Goal: Task Accomplishment & Management: Manage account settings

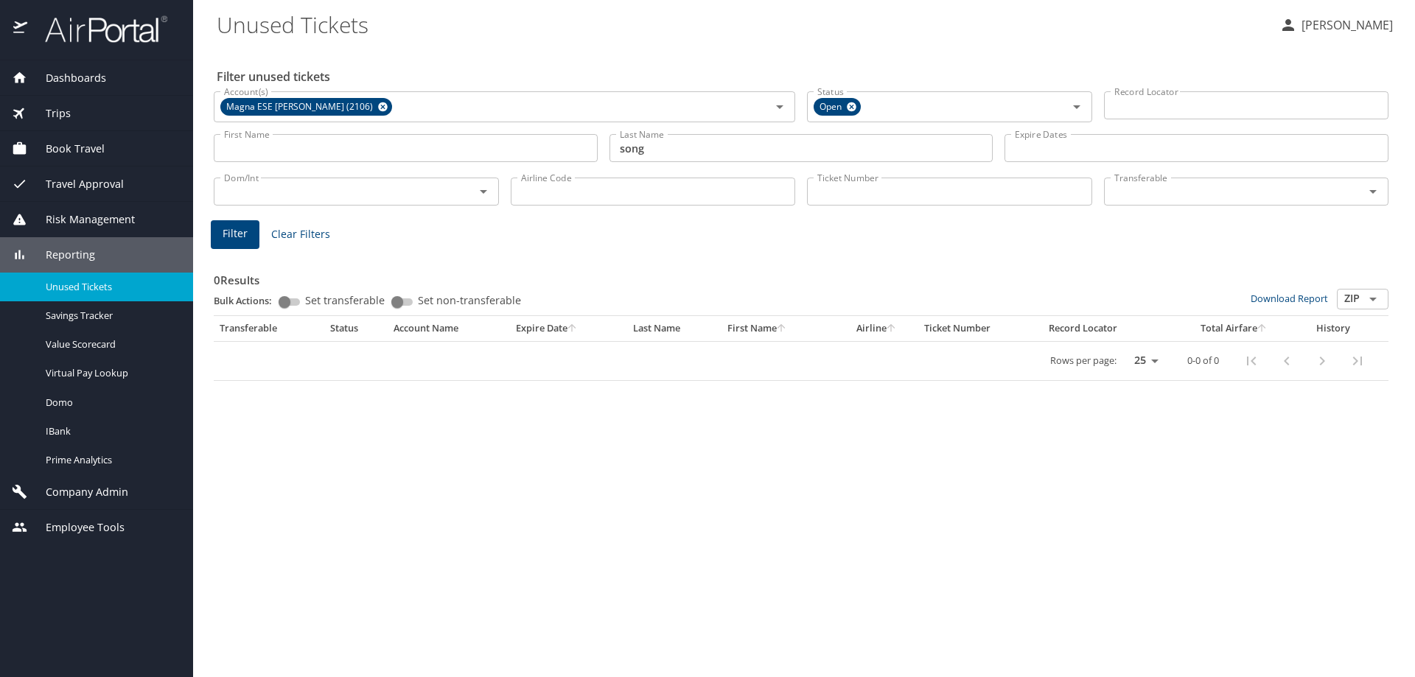
click at [80, 495] on span "Company Admin" at bounding box center [77, 492] width 101 height 16
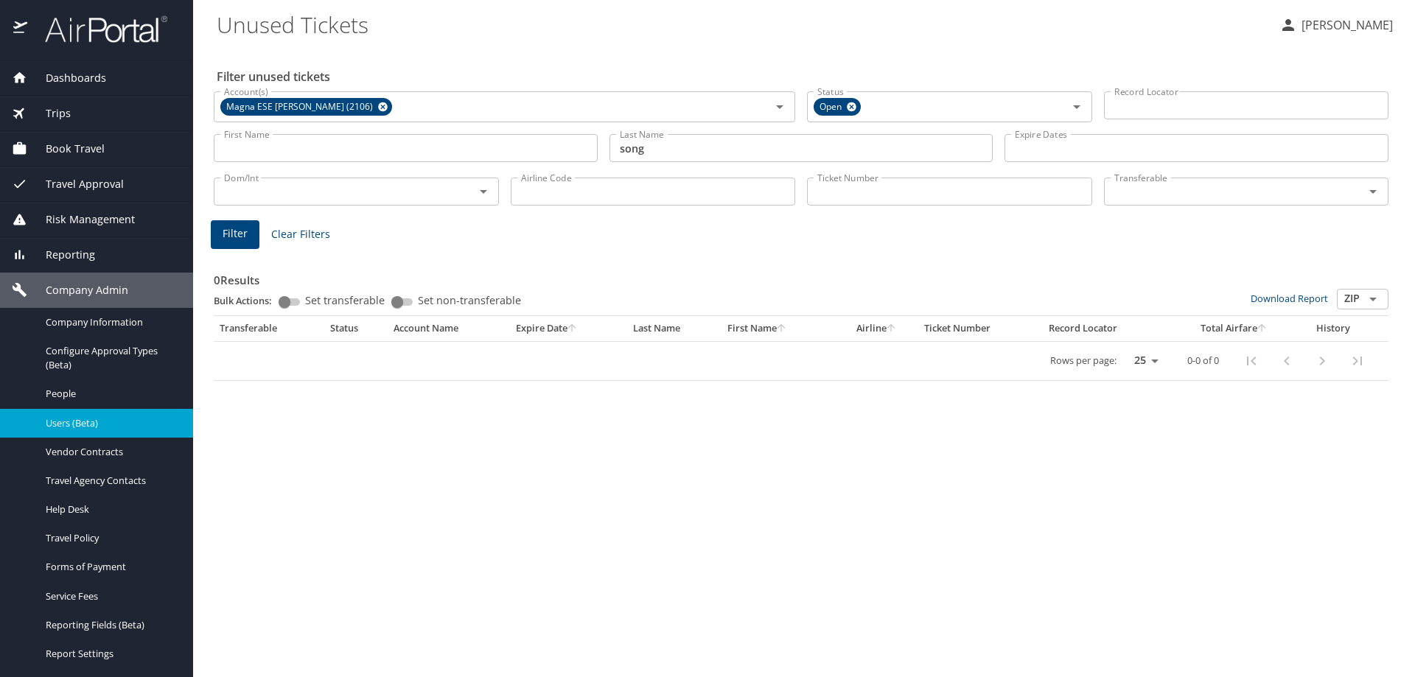
click at [83, 428] on span "Users (Beta)" at bounding box center [111, 423] width 130 height 14
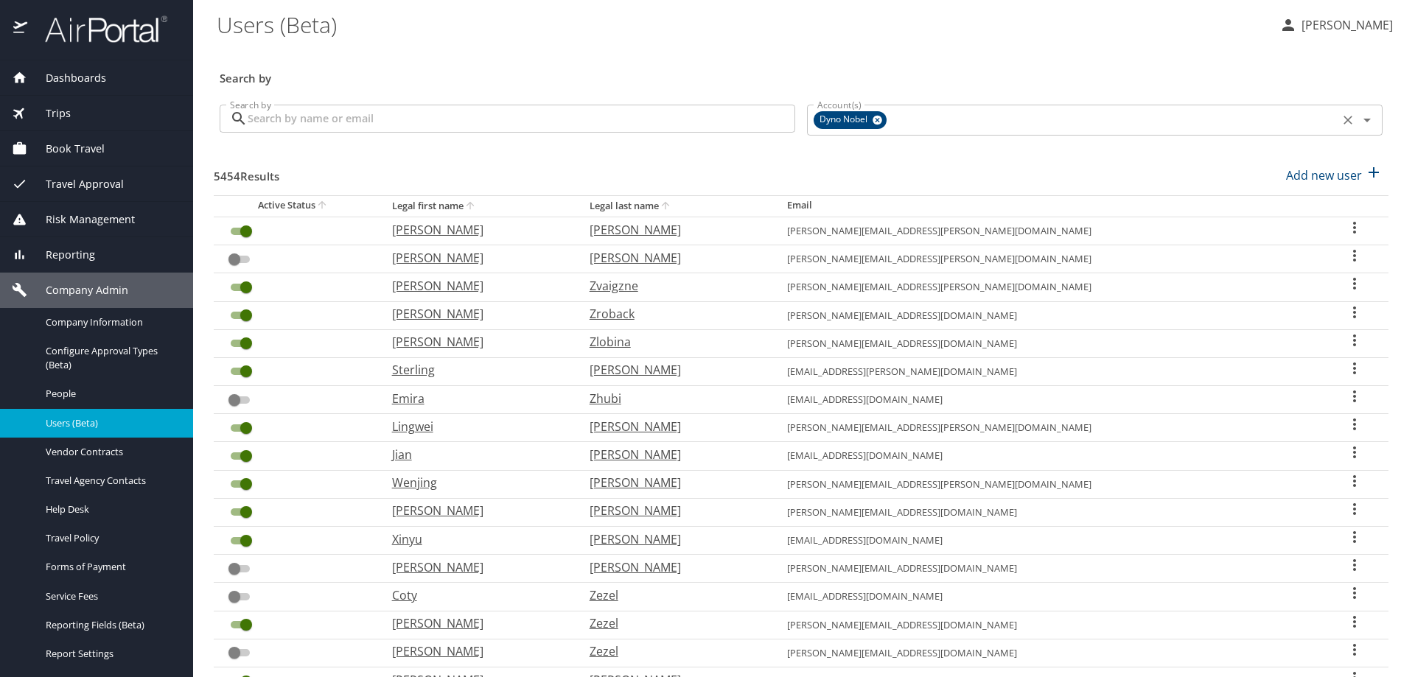
click at [873, 119] on icon at bounding box center [878, 121] width 10 height 10
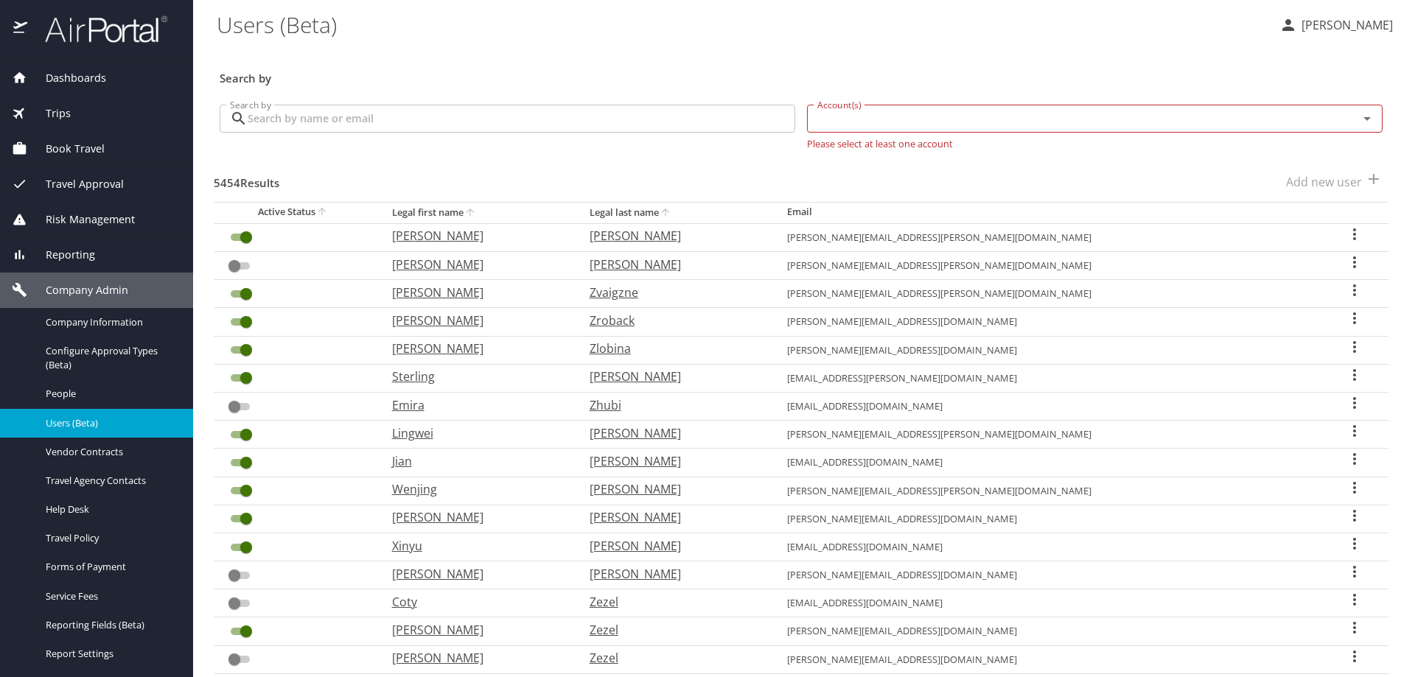
click at [870, 119] on input "Account(s)" at bounding box center [1073, 118] width 523 height 19
type input "henry for"
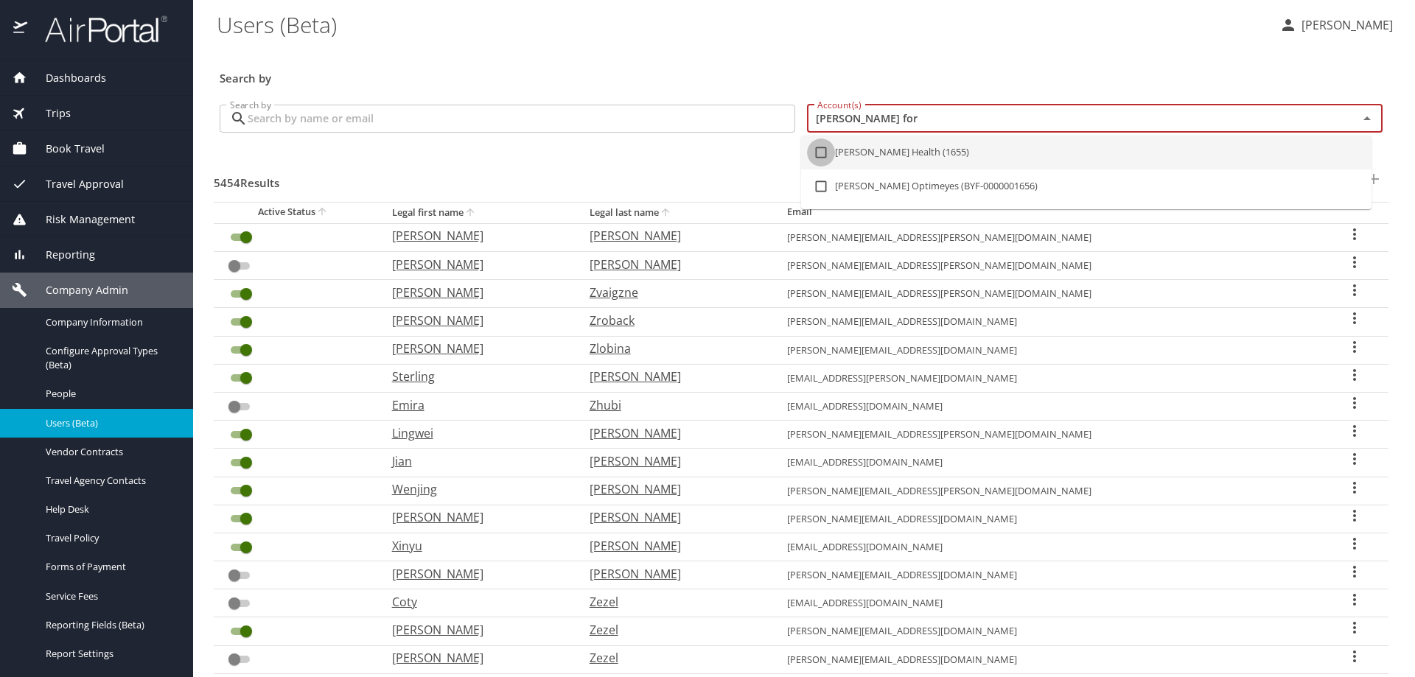
click at [822, 145] on input "checkbox" at bounding box center [821, 153] width 28 height 28
checkbox input "true"
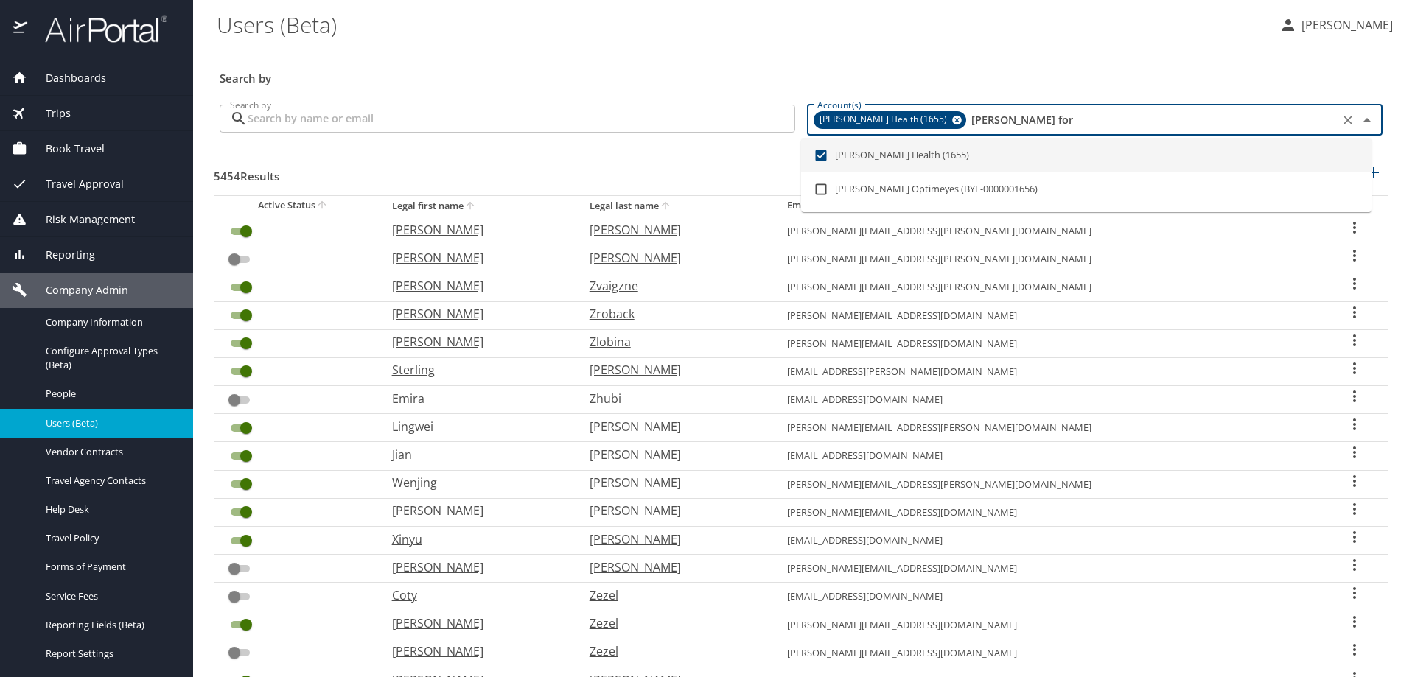
checkbox input "false"
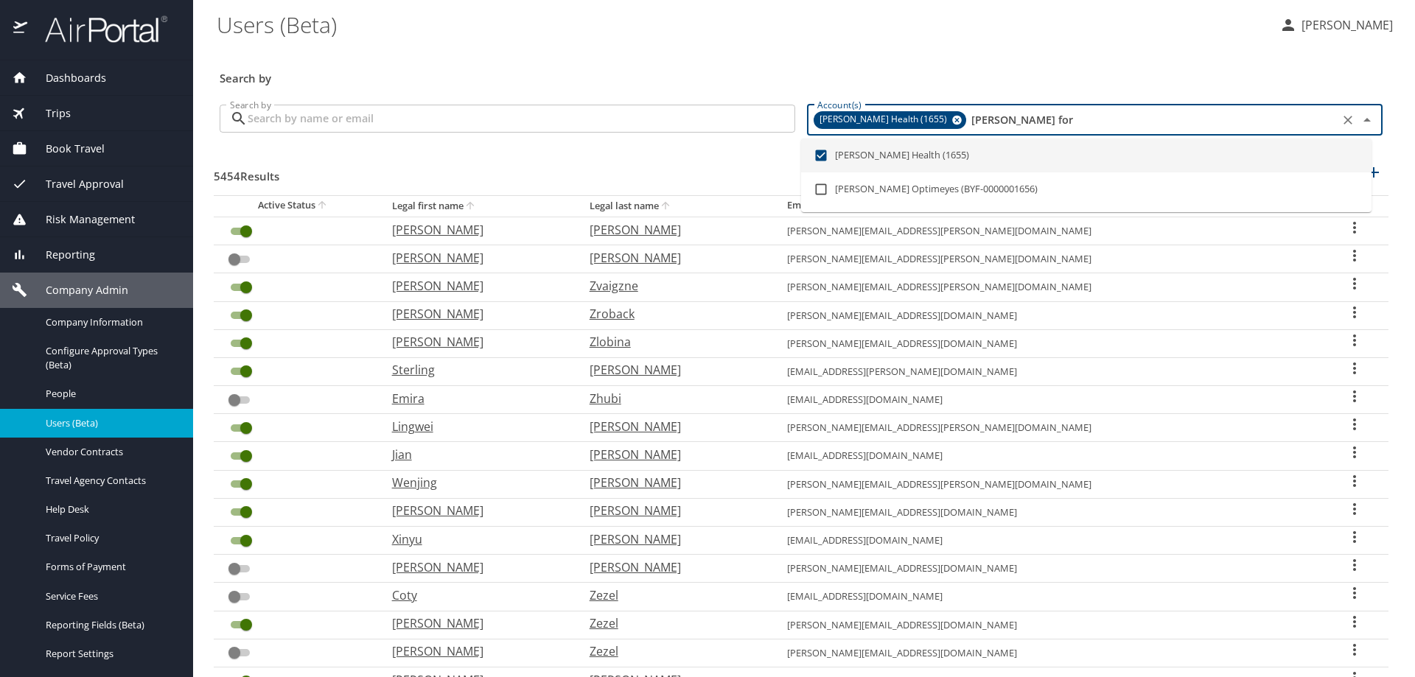
checkbox input "true"
checkbox input "false"
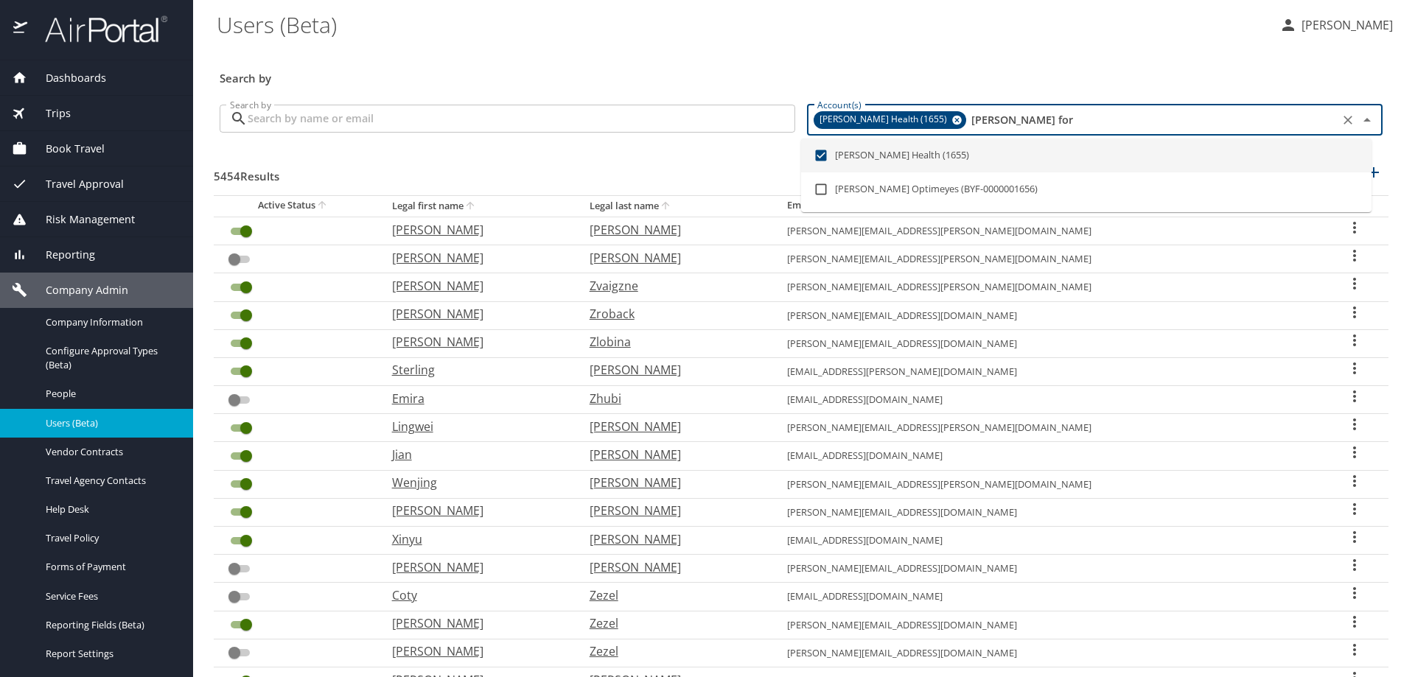
checkbox input "false"
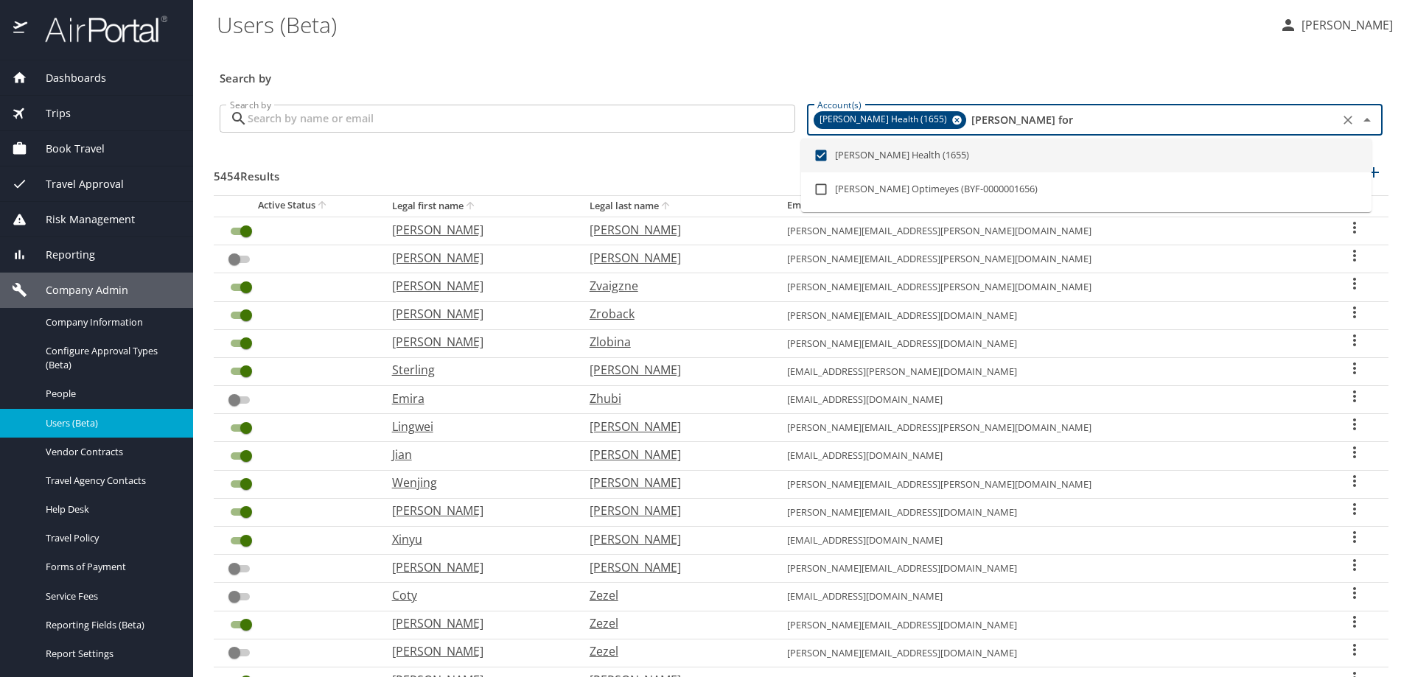
checkbox input "false"
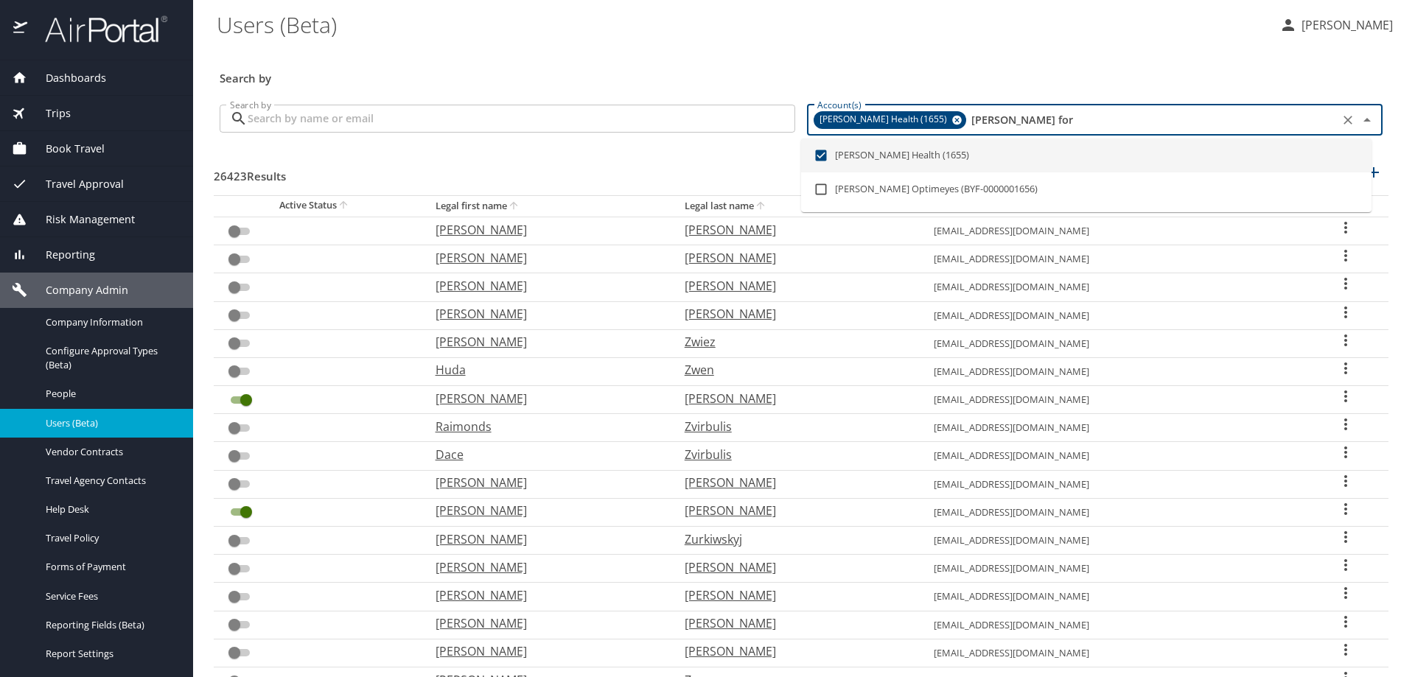
type input "henry for"
click at [416, 119] on input "Search by" at bounding box center [522, 119] width 548 height 28
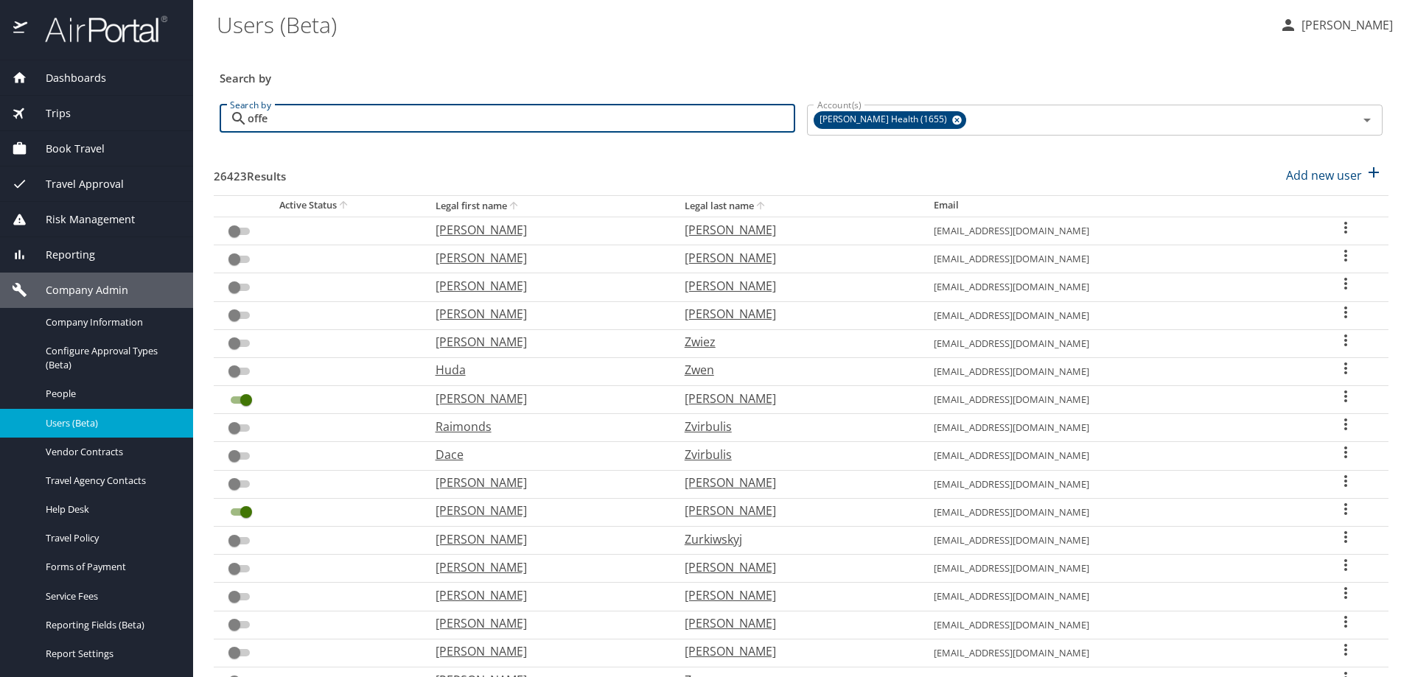
type input "offer"
checkbox input "true"
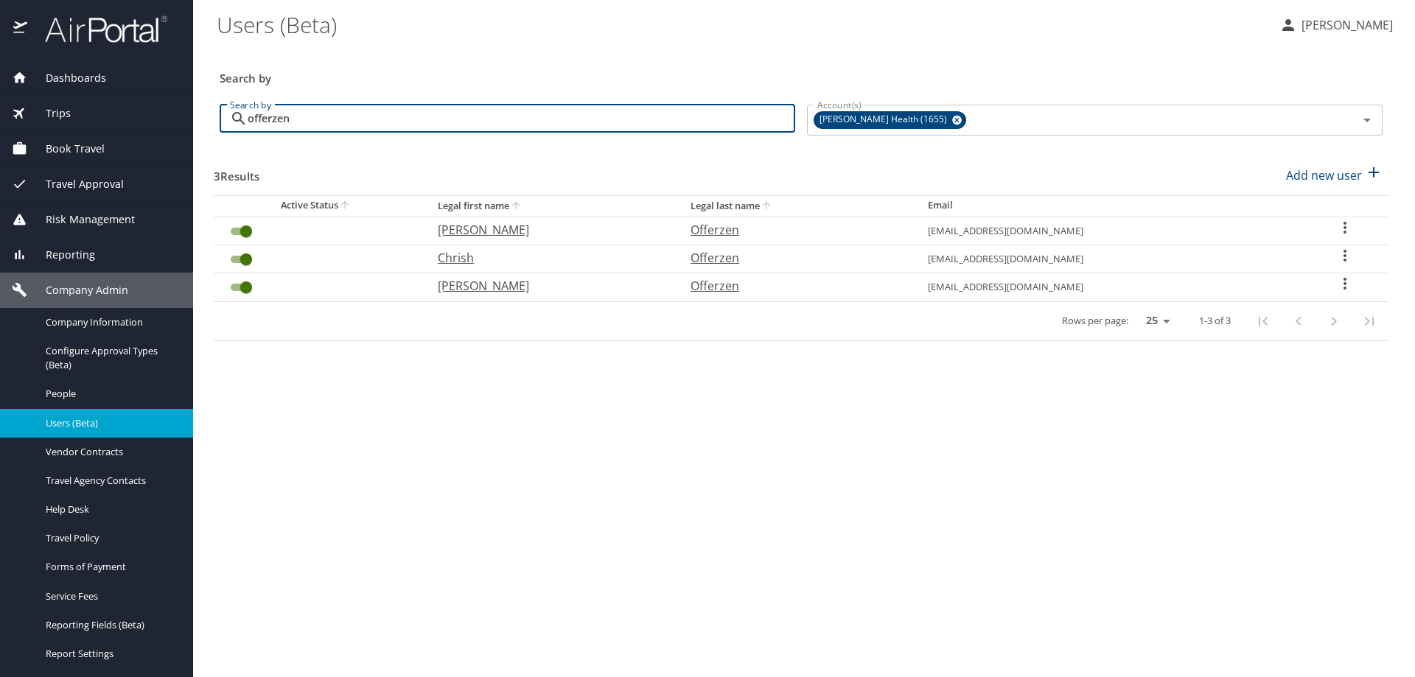
type input "offerzen"
click at [1344, 228] on icon "User Search Table" at bounding box center [1345, 228] width 3 height 12
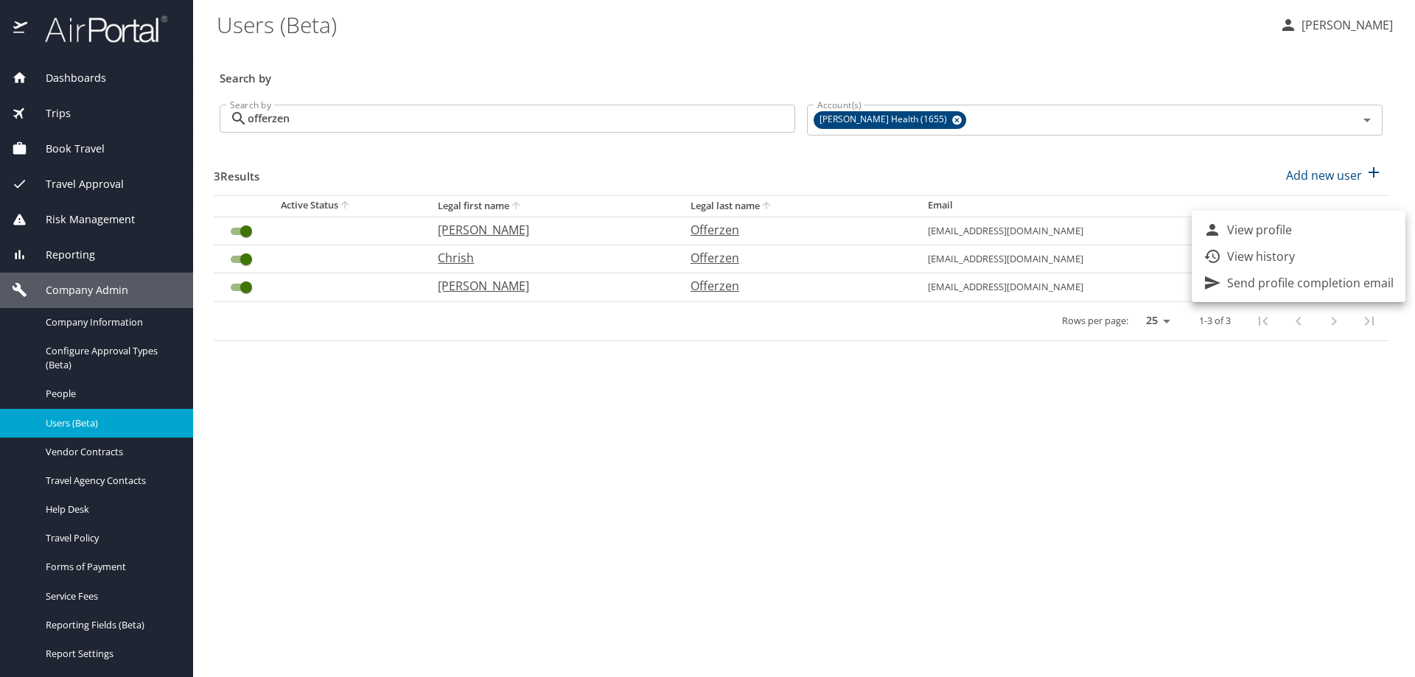
click at [854, 534] on div at bounding box center [707, 338] width 1415 height 677
drag, startPoint x: 583, startPoint y: 25, endPoint x: 583, endPoint y: 35, distance: 10.3
click at [583, 27] on \(Beta\) "Users (Beta)" at bounding box center [742, 24] width 1051 height 46
click at [43, 77] on span "Dashboards" at bounding box center [66, 78] width 79 height 16
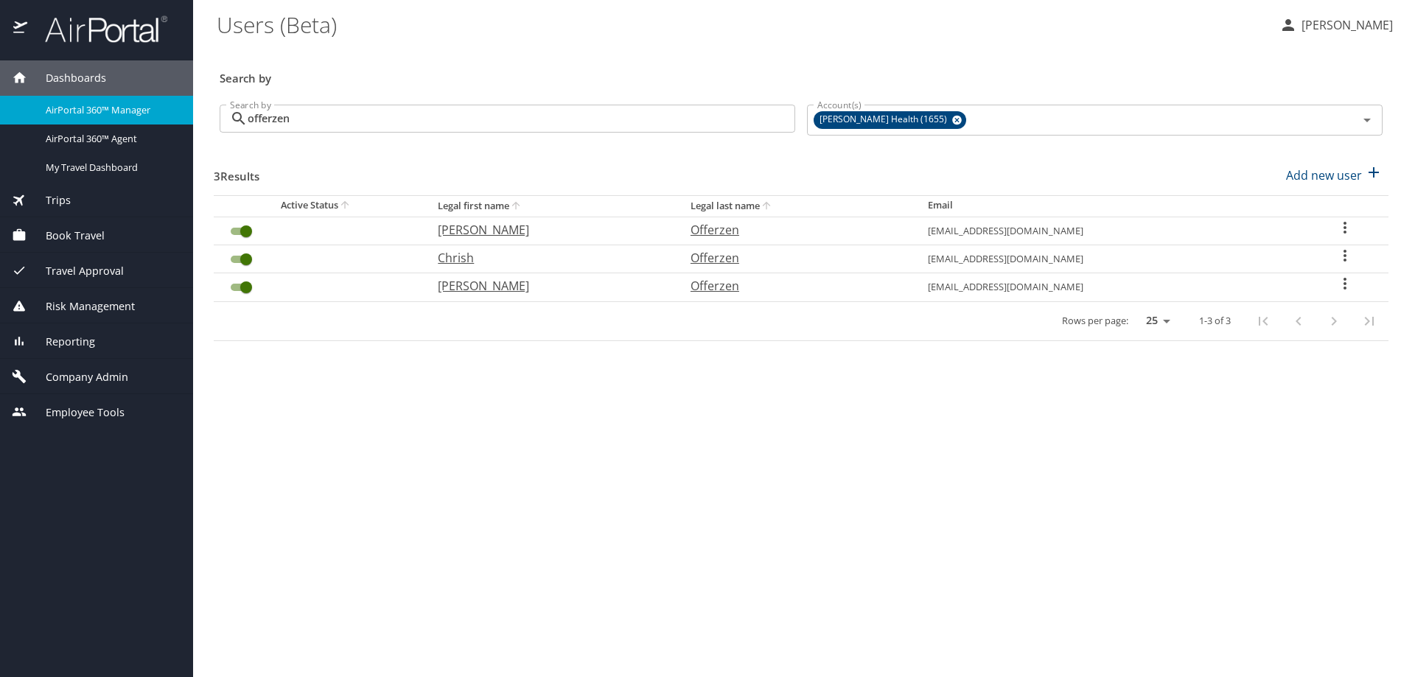
click at [54, 106] on span "AirPortal 360™ Manager" at bounding box center [111, 110] width 130 height 14
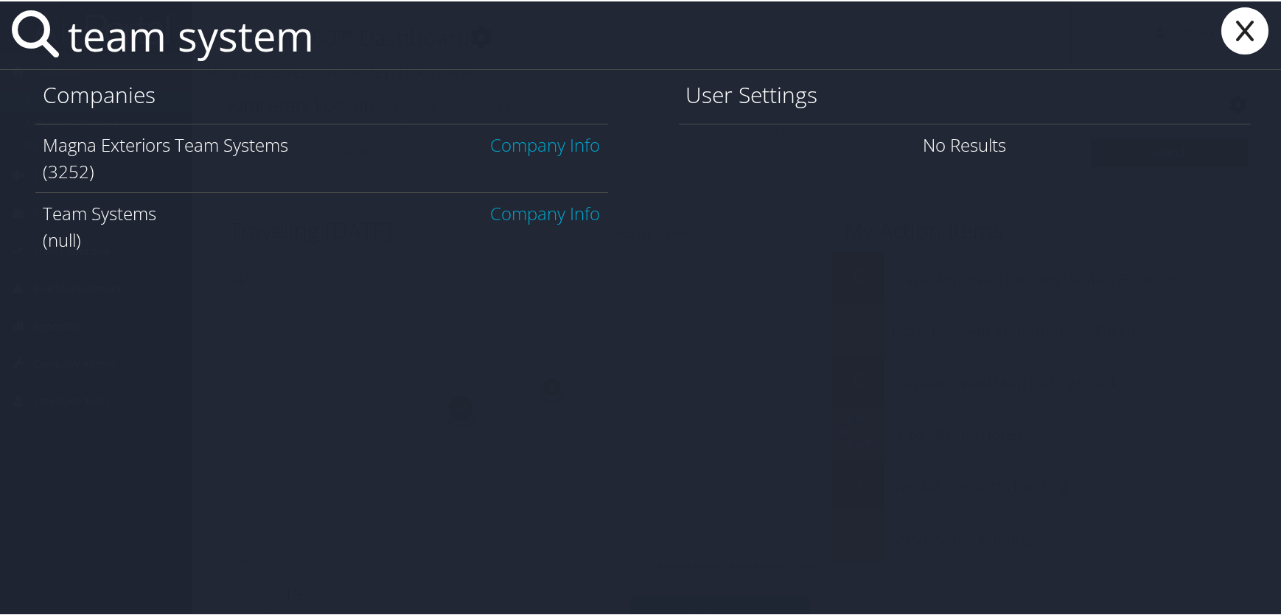
type input "team system"
click at [555, 150] on link "Company Info" at bounding box center [546, 143] width 110 height 24
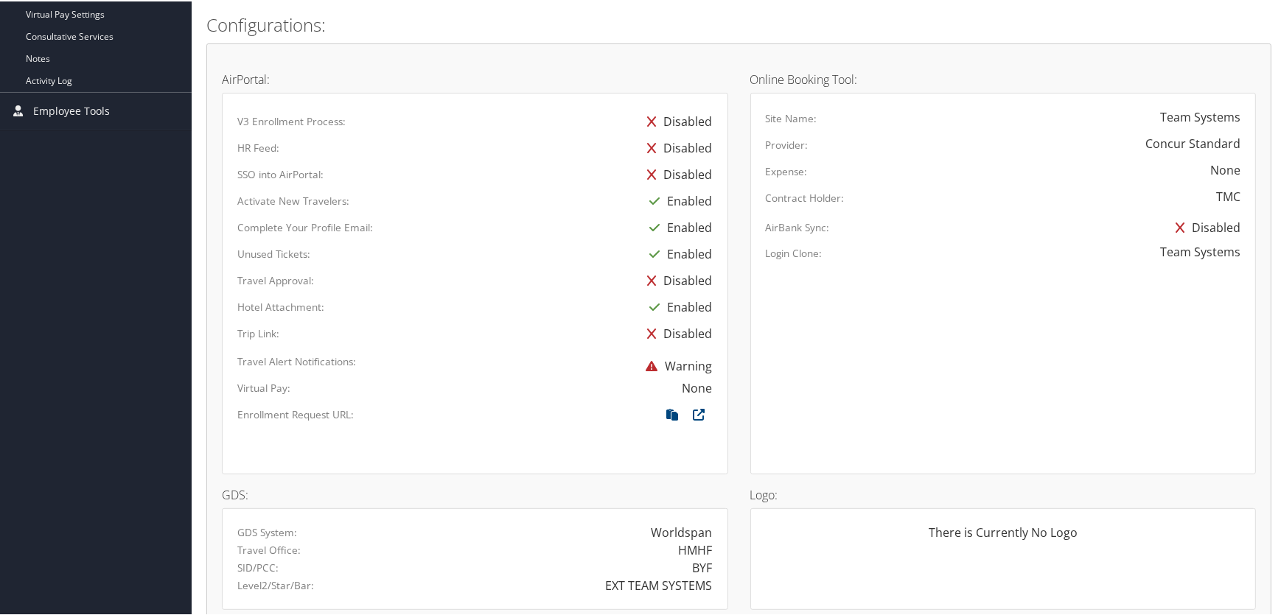
scroll to position [383, 0]
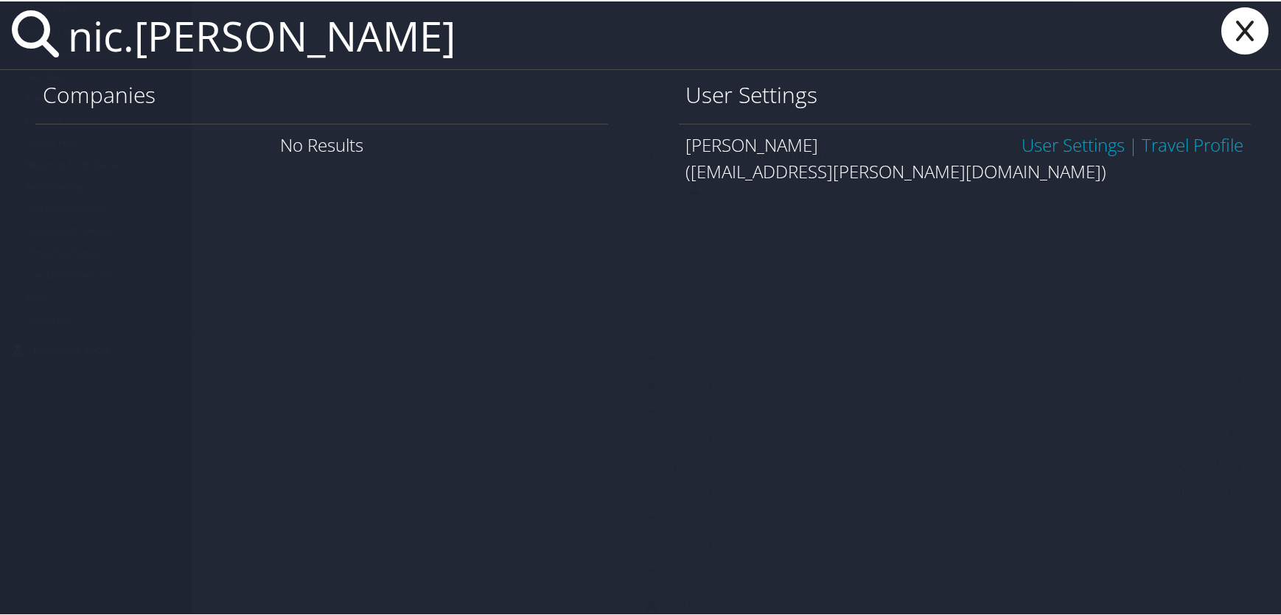
type input "nic.hollingsworth"
click at [1066, 144] on link "User Settings" at bounding box center [1073, 143] width 103 height 24
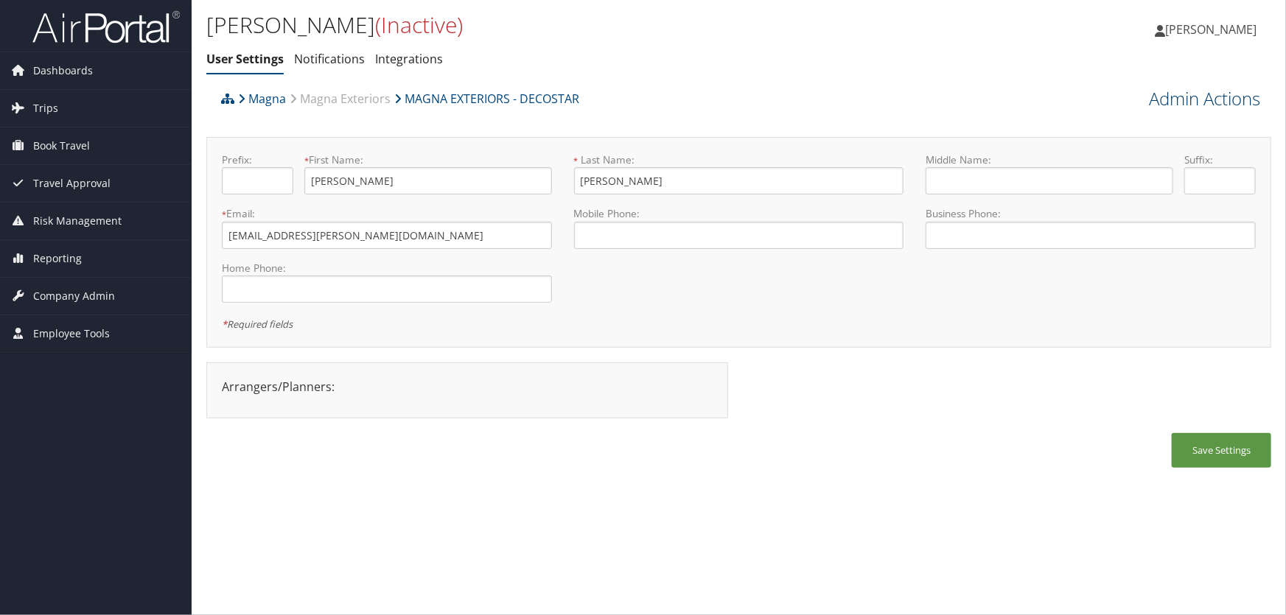
click at [1172, 100] on link "Admin Actions" at bounding box center [1204, 98] width 111 height 25
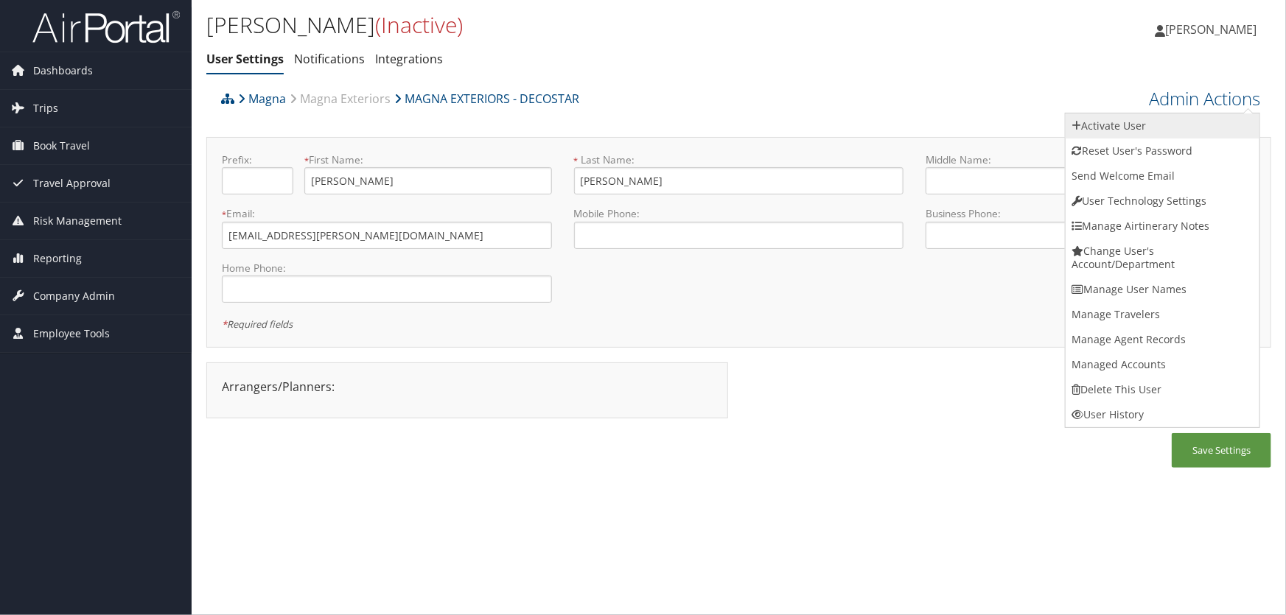
click at [1133, 127] on link "Activate User" at bounding box center [1163, 126] width 194 height 25
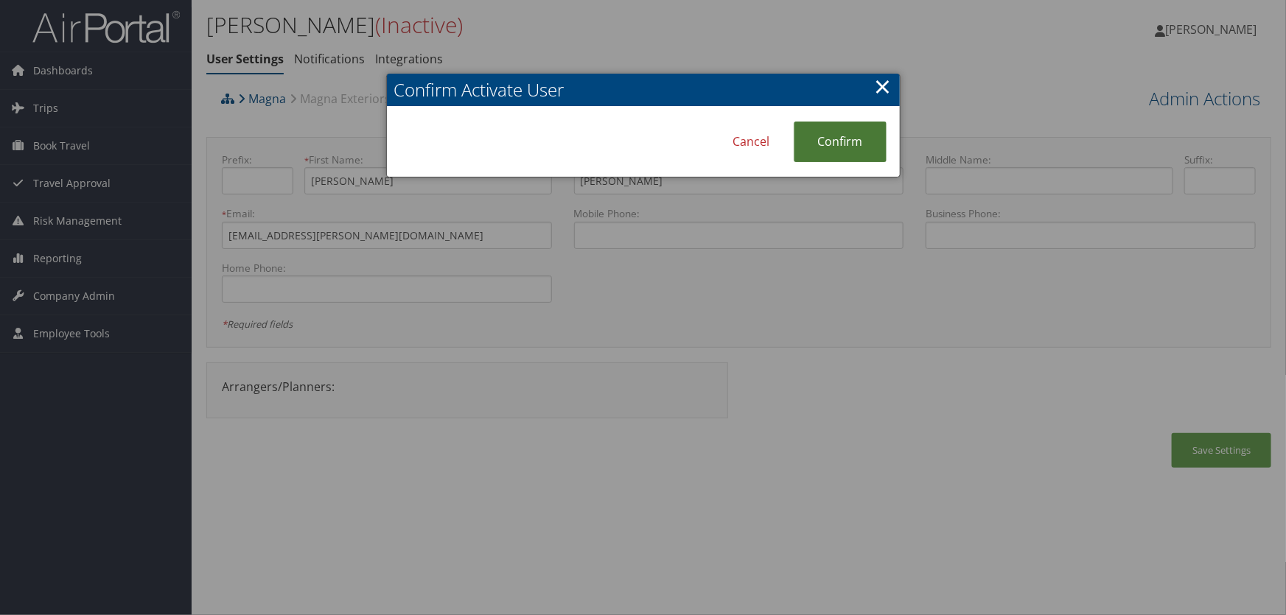
click at [835, 139] on link "Confirm" at bounding box center [840, 142] width 93 height 41
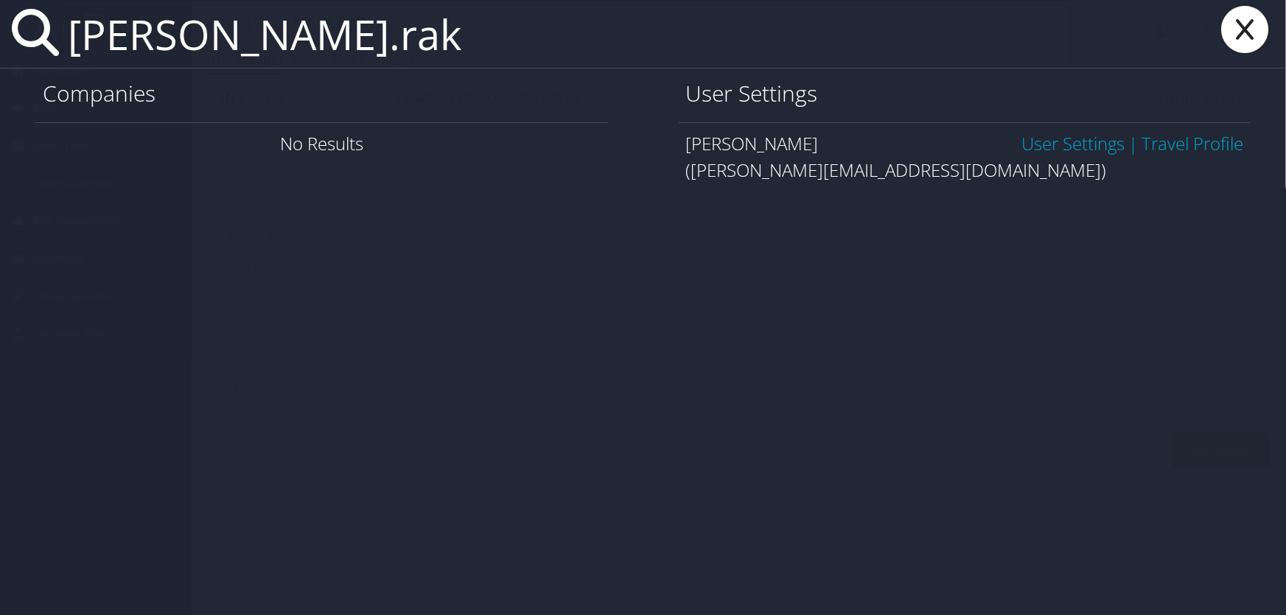
type input "daniel.rak"
click at [1057, 145] on link "User Settings" at bounding box center [1073, 143] width 103 height 24
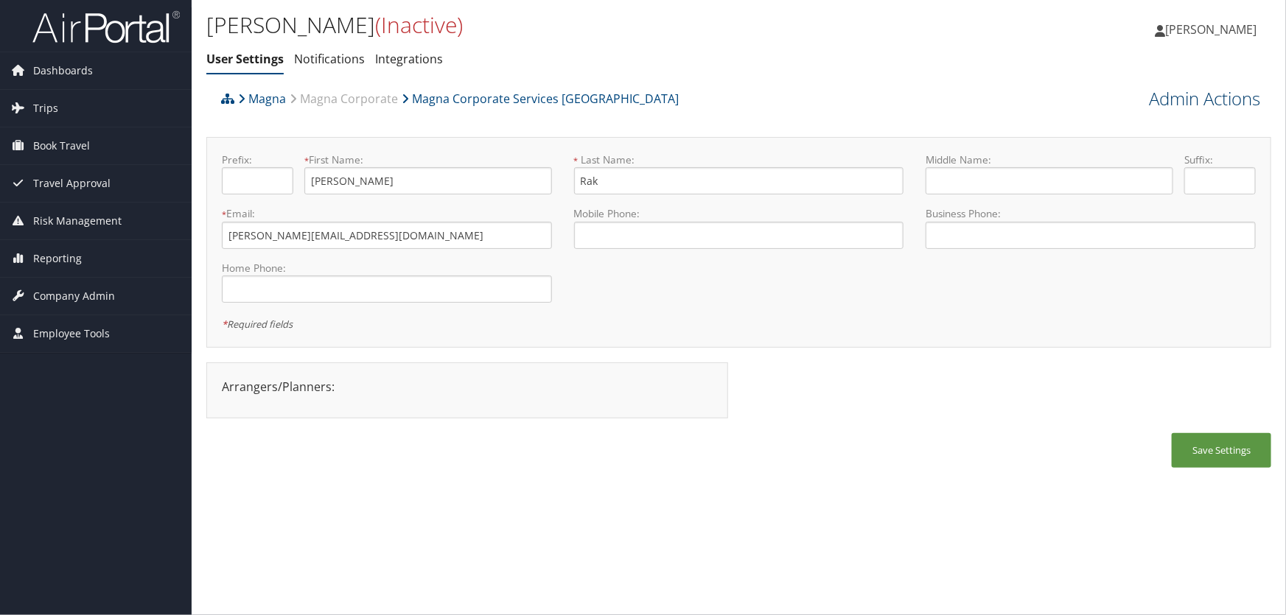
click at [1171, 98] on link "Admin Actions" at bounding box center [1204, 98] width 111 height 25
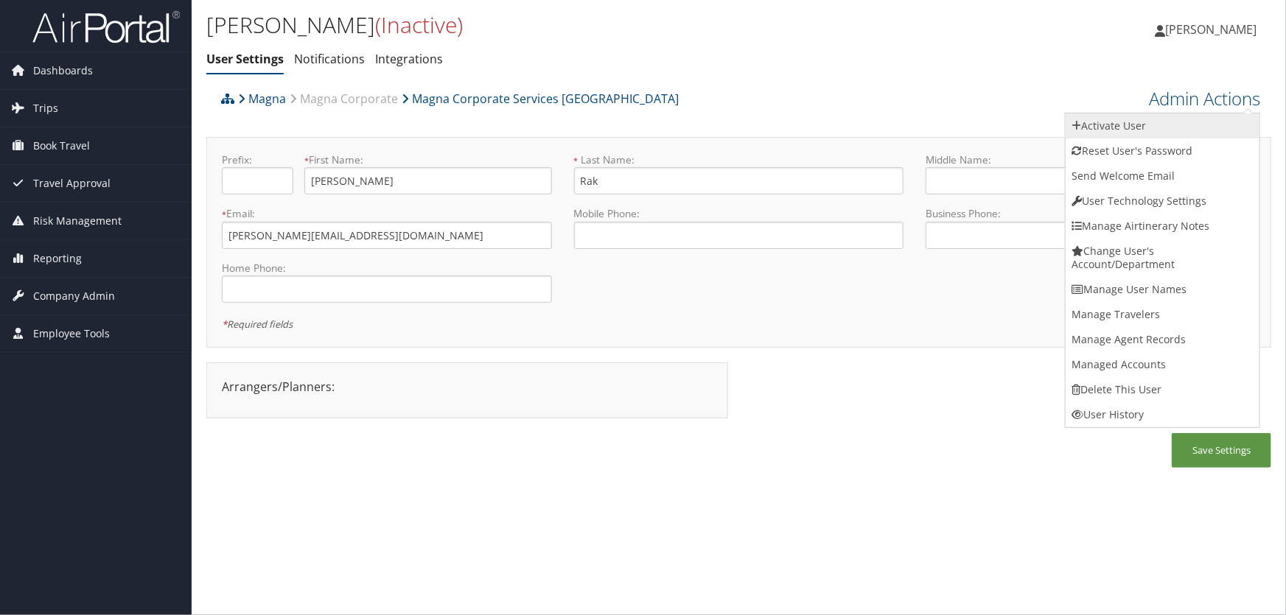
click at [1132, 125] on link "Activate User" at bounding box center [1163, 126] width 194 height 25
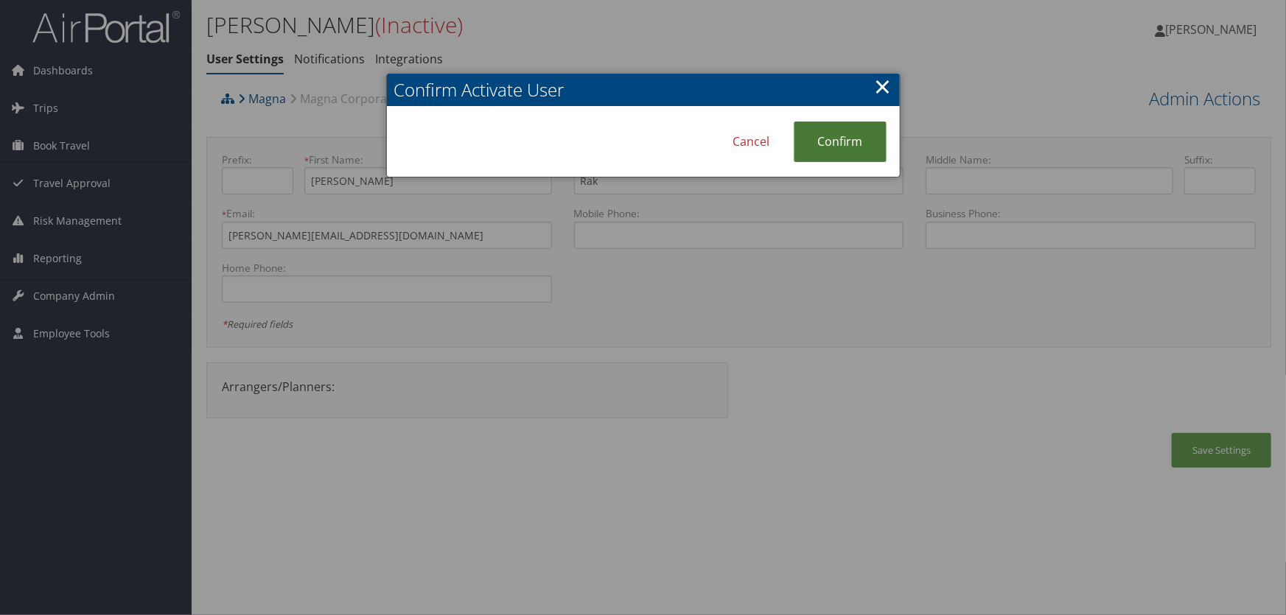
click at [847, 144] on link "Confirm" at bounding box center [840, 142] width 93 height 41
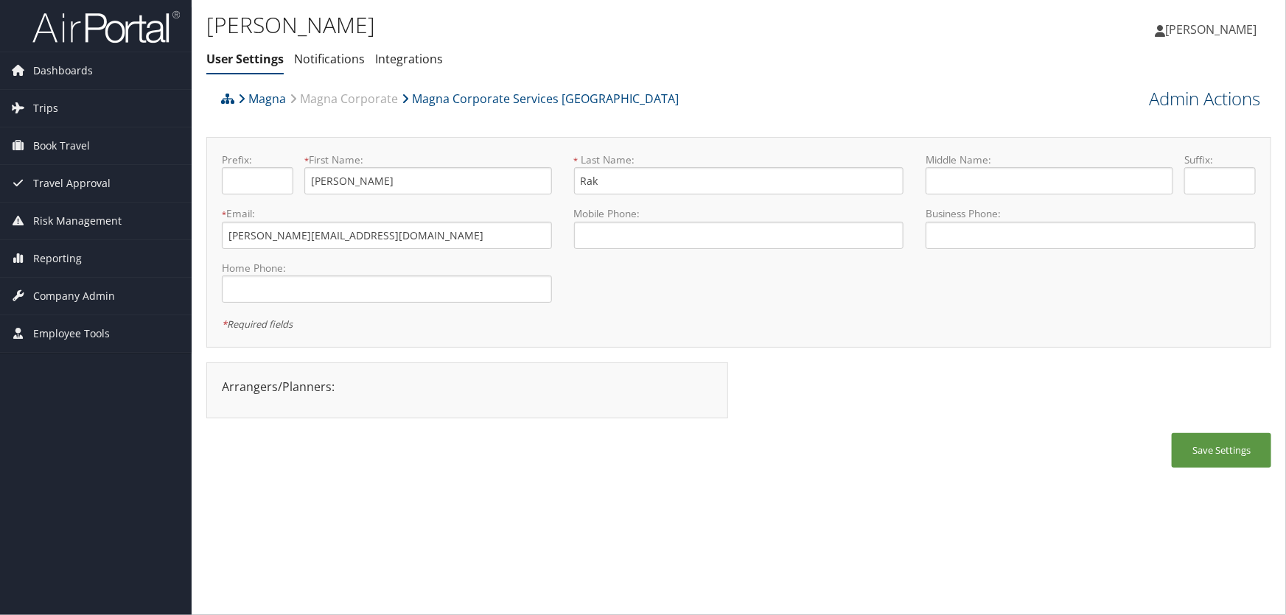
click at [1168, 101] on link "Admin Actions" at bounding box center [1204, 98] width 111 height 25
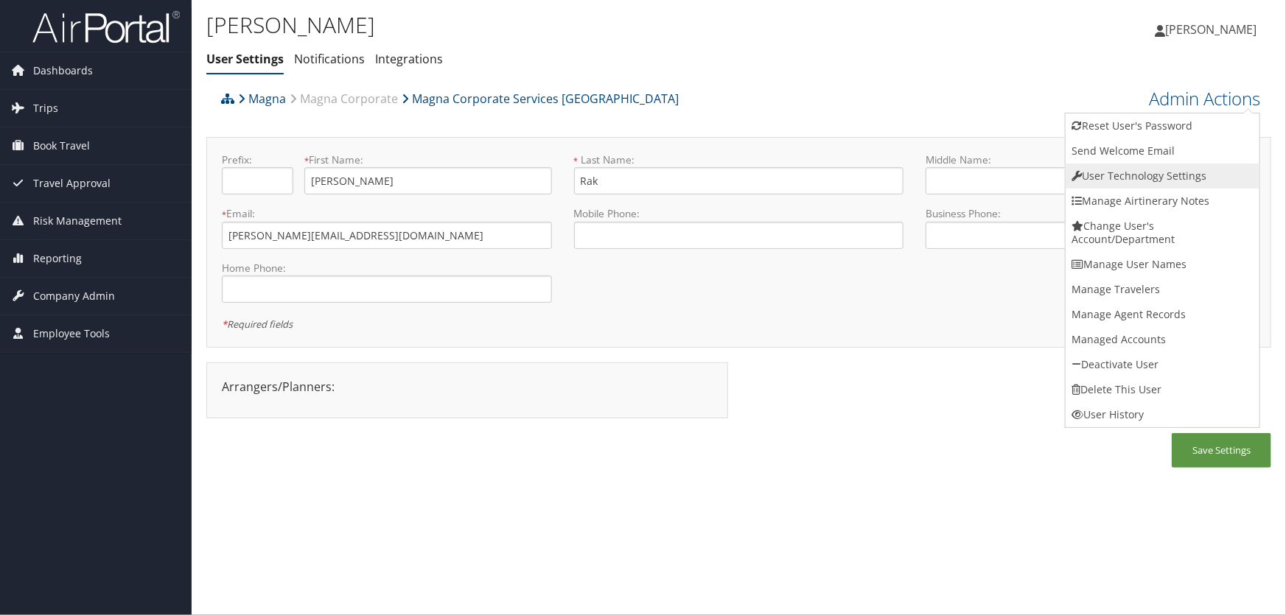
click at [1133, 173] on link "User Technology Settings" at bounding box center [1163, 176] width 194 height 25
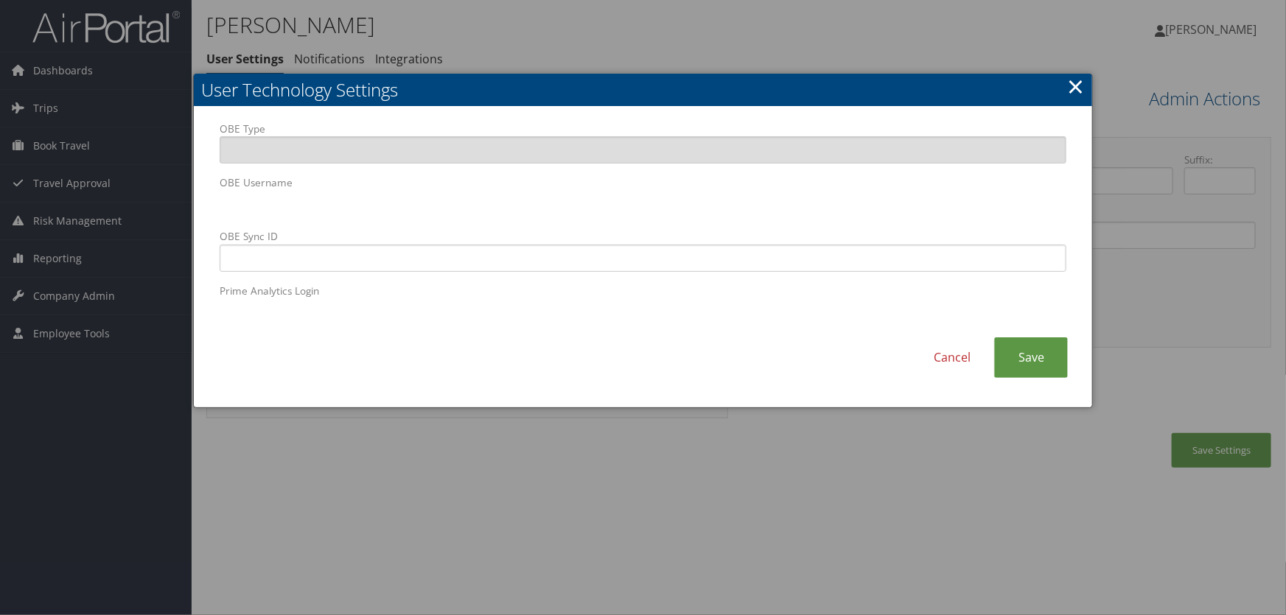
click at [63, 189] on body "Menu Dashboards ► AirPortal 360™ (Manager) AirPortal 360™ (Agent) My Travel Das…" at bounding box center [643, 307] width 1286 height 615
click at [491, 259] on input "OBE Sync ID" at bounding box center [644, 258] width 848 height 27
paste input "daniel.rak@magna.hmhf"
type input "daniel.rak@magna.hmhf"
click at [1021, 355] on link "Save" at bounding box center [1031, 358] width 74 height 41
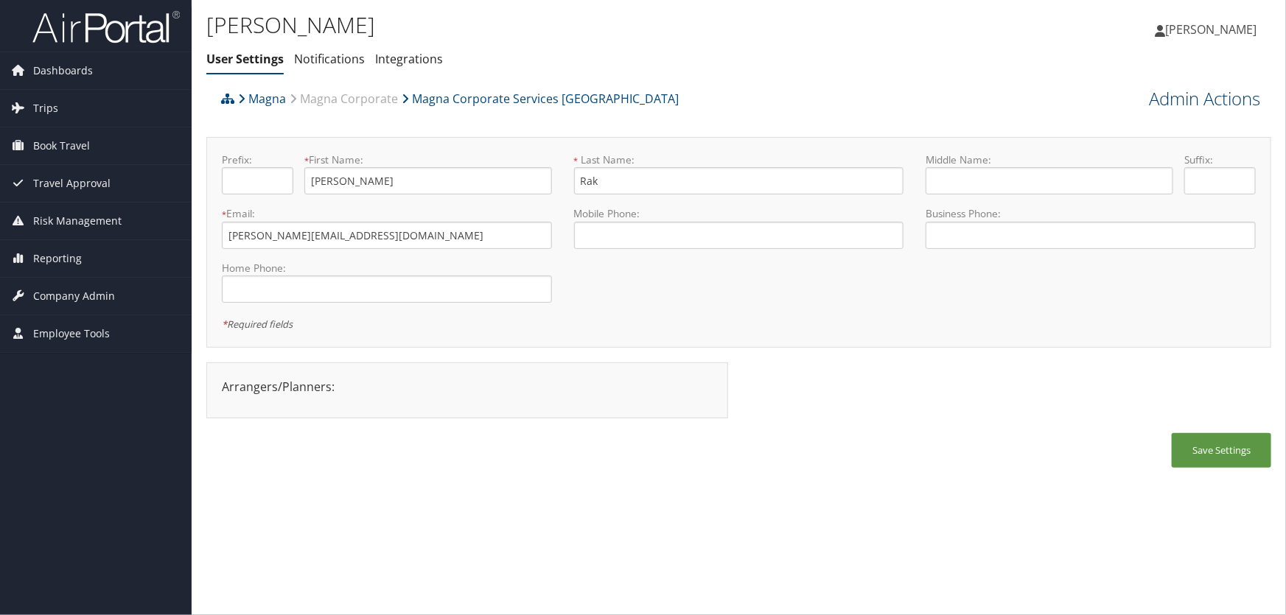
click at [1190, 102] on link "Admin Actions" at bounding box center [1204, 98] width 111 height 25
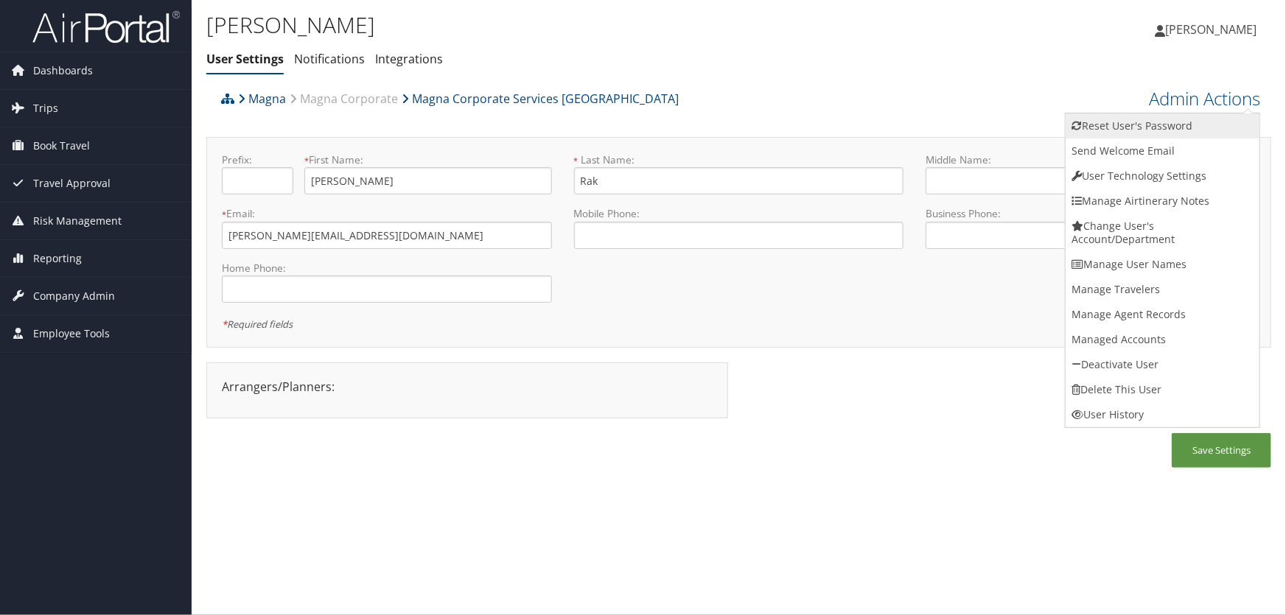
click at [1140, 130] on link "Reset User's Password" at bounding box center [1163, 126] width 194 height 25
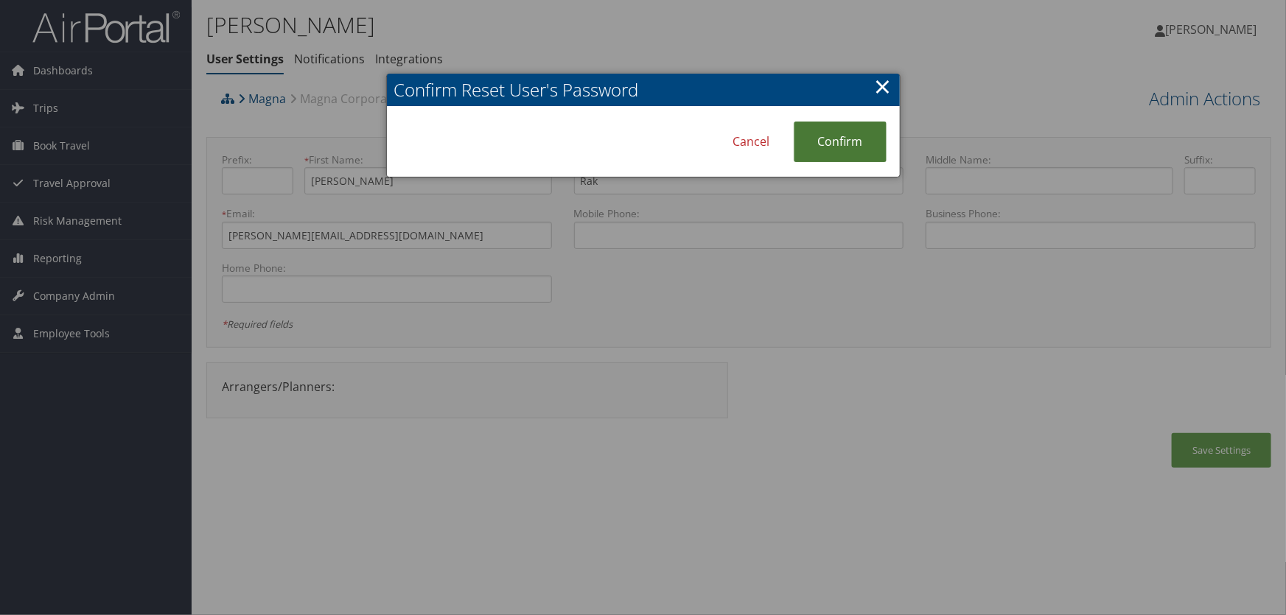
click at [838, 142] on link "Confirm" at bounding box center [840, 142] width 93 height 41
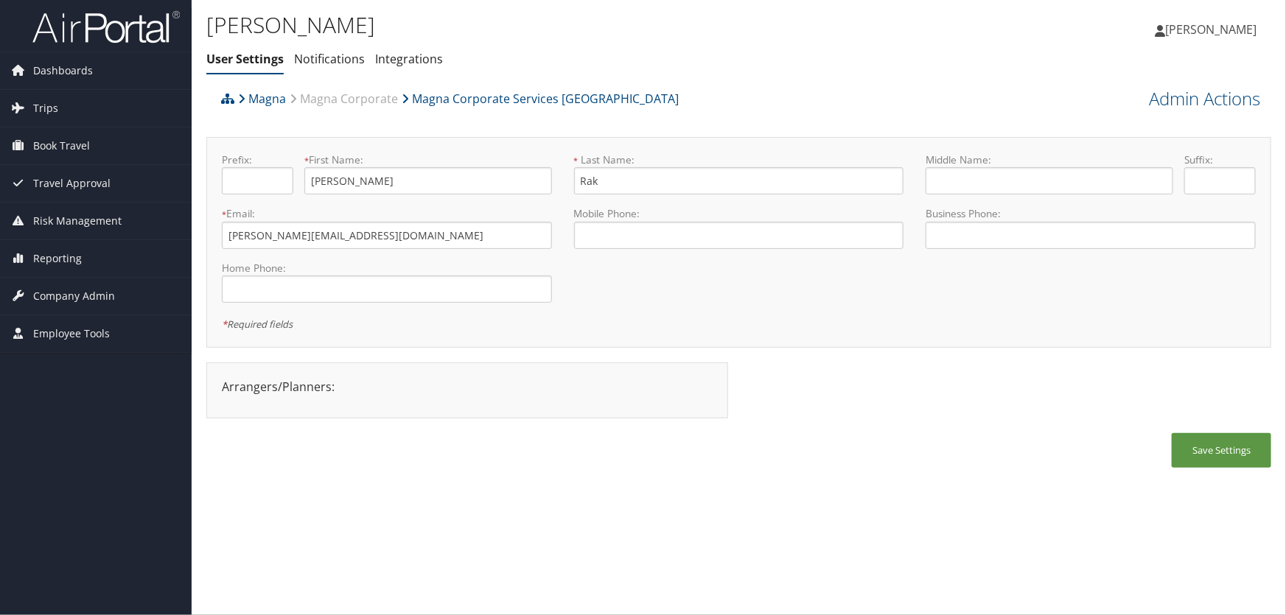
click at [581, 62] on ul "User Settings Notifications Integrations" at bounding box center [561, 59] width 710 height 27
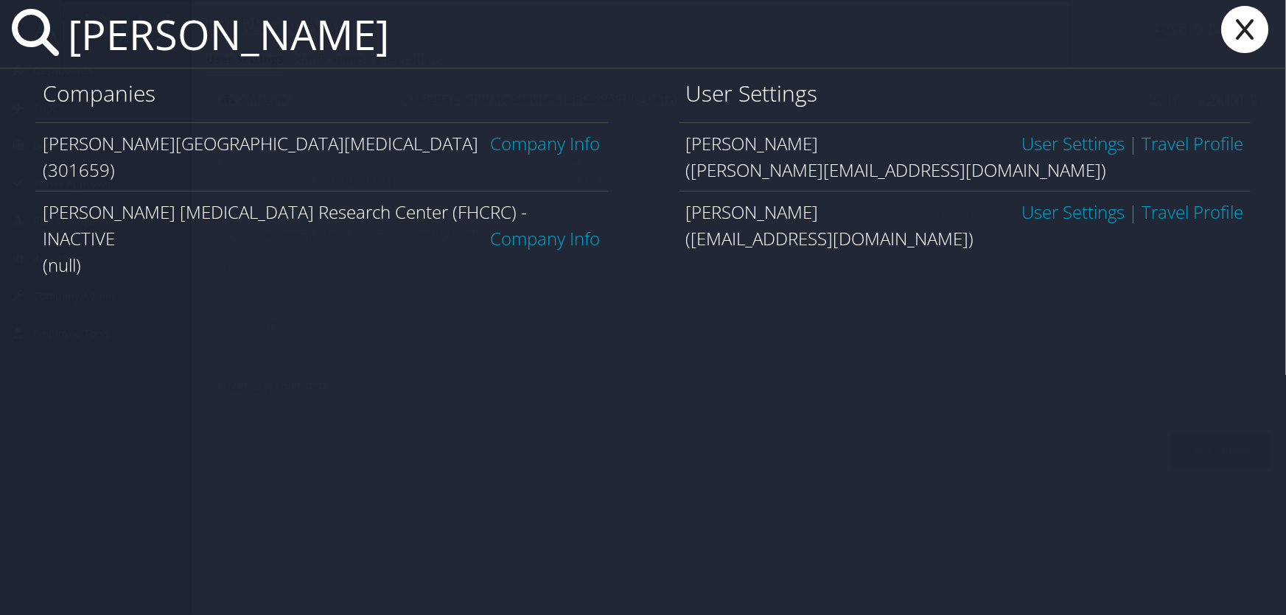
type input "fred hutch"
click at [535, 148] on link "Company Info" at bounding box center [546, 143] width 110 height 24
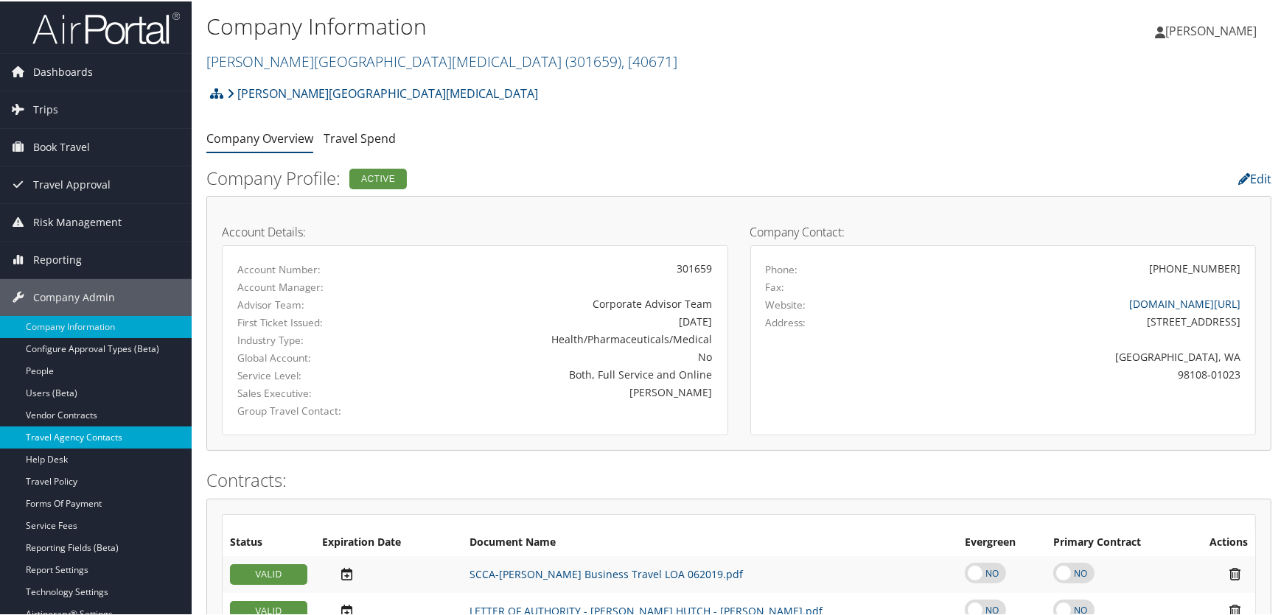
click at [74, 434] on link "Travel Agency Contacts" at bounding box center [96, 436] width 192 height 22
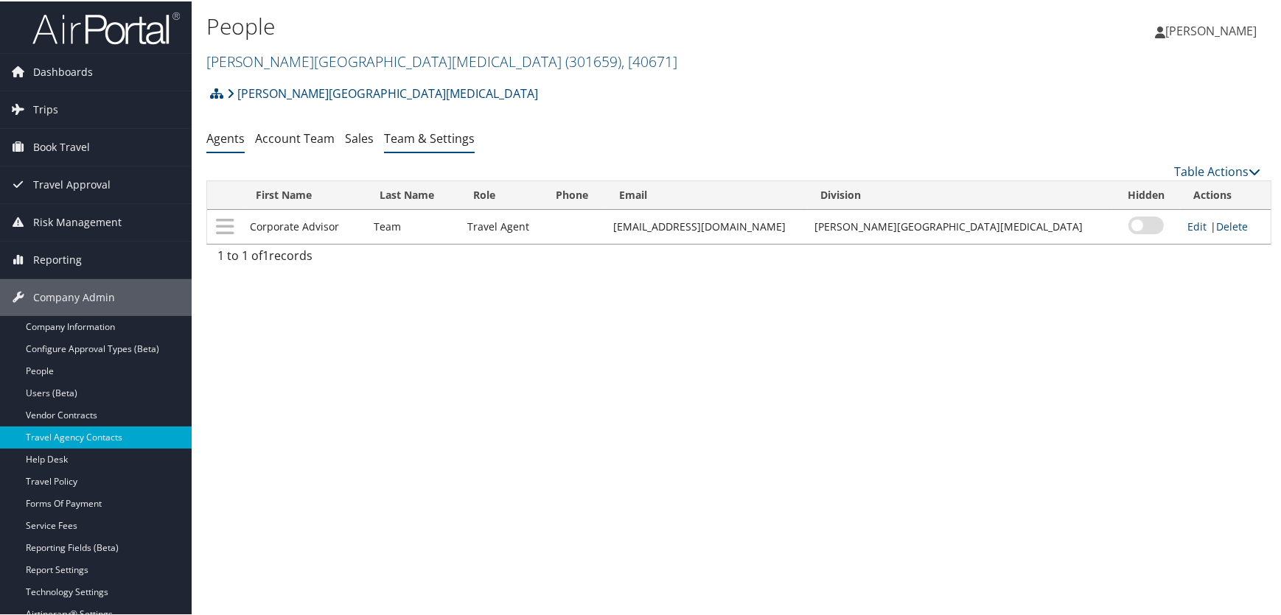
click at [419, 138] on link "Team & Settings" at bounding box center [429, 137] width 91 height 16
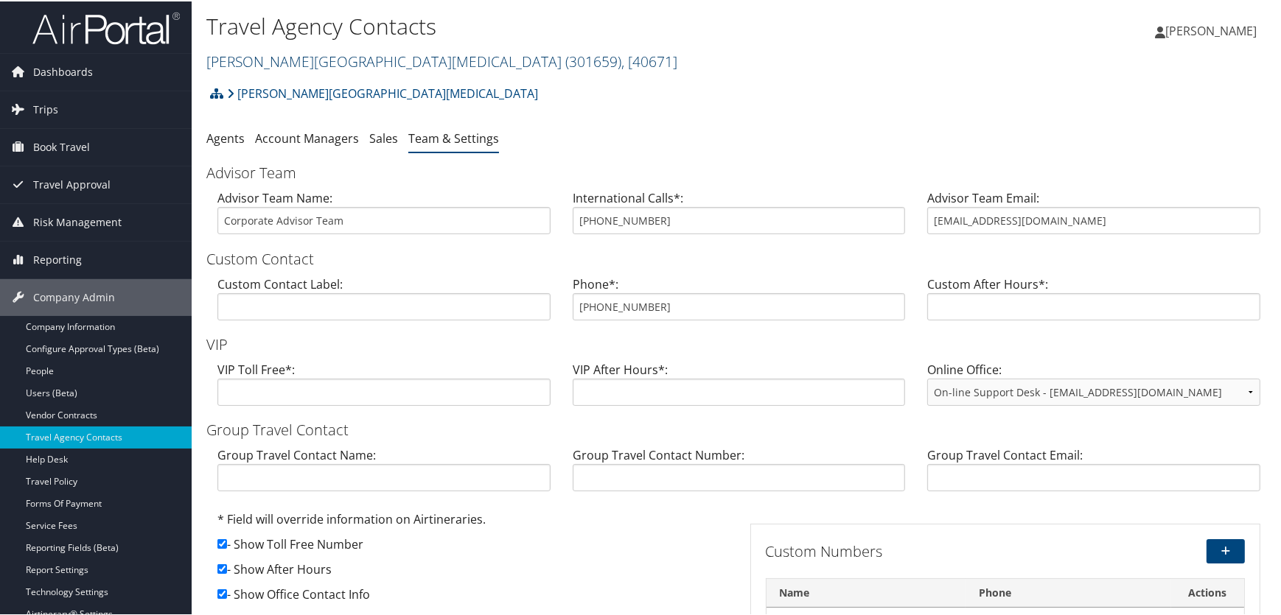
click at [281, 61] on link "Fred Hutchinson Cancer Center ( 301659 ) , [ 40671 ]" at bounding box center [441, 60] width 471 height 20
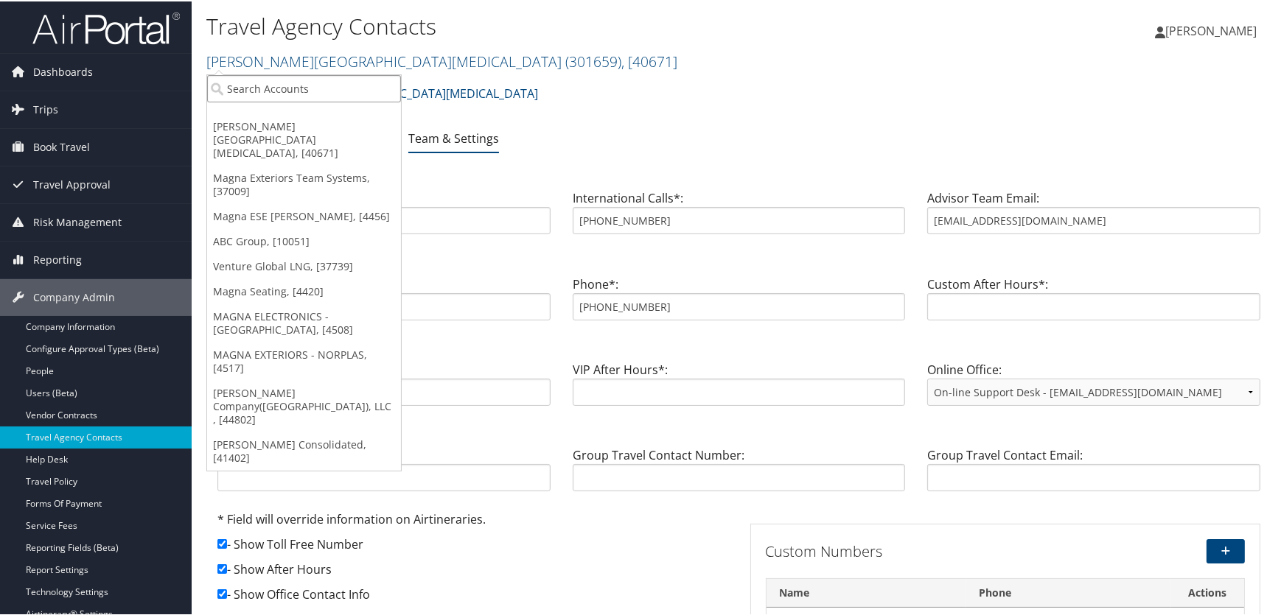
click at [282, 84] on input "search" at bounding box center [304, 87] width 194 height 27
type input "team sys"
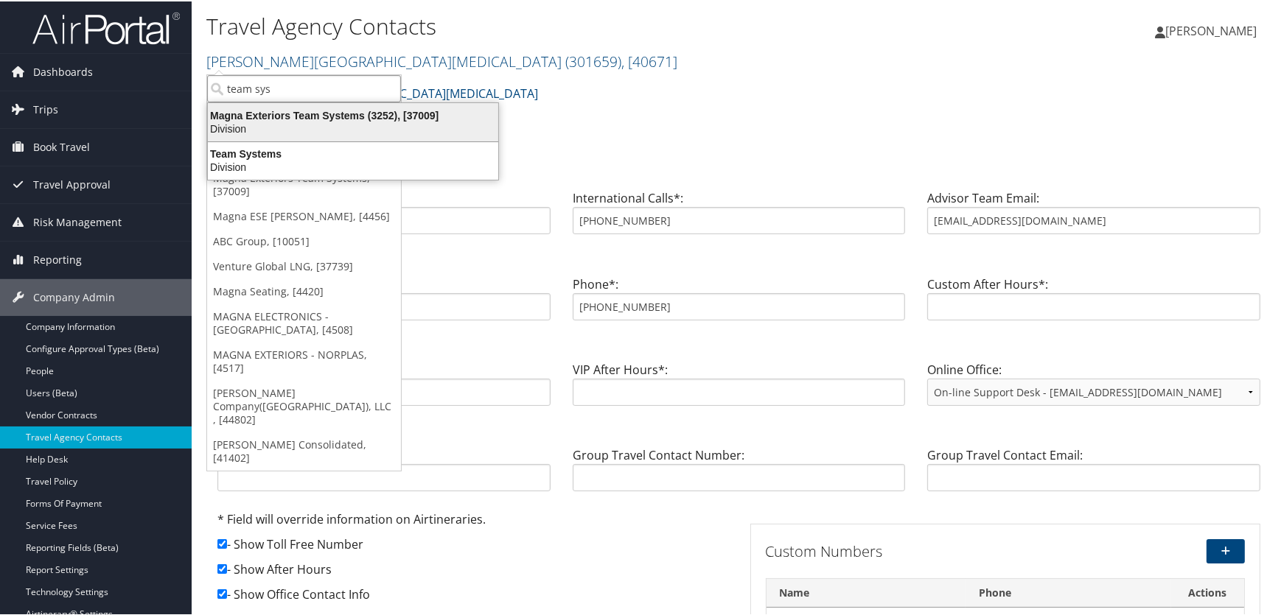
click at [303, 116] on div "Magna Exteriors Team Systems (3252), [37009]" at bounding box center [353, 114] width 308 height 13
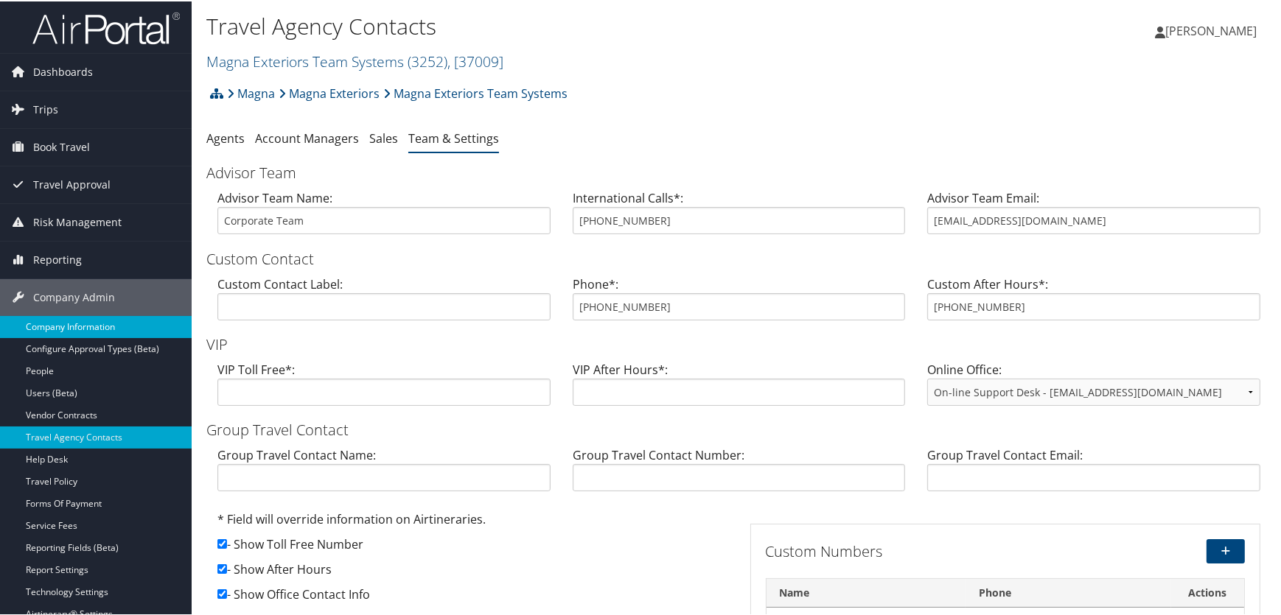
click at [71, 328] on link "Company Information" at bounding box center [96, 326] width 192 height 22
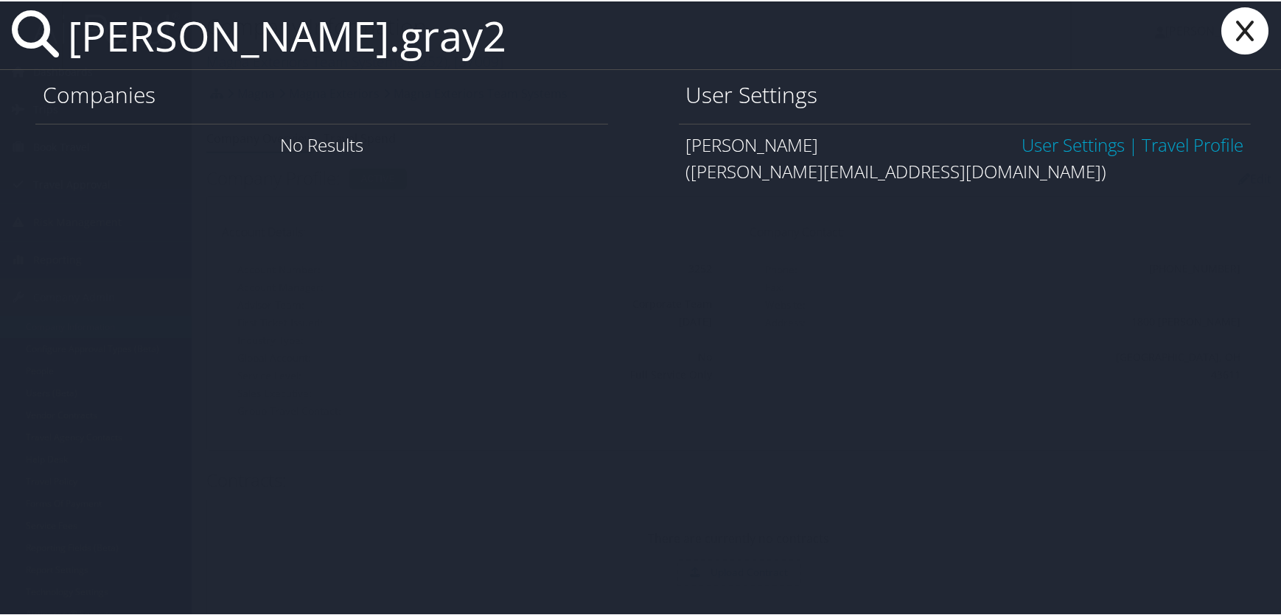
type input "[PERSON_NAME].gray2"
click at [1040, 143] on link "User Settings" at bounding box center [1073, 143] width 103 height 24
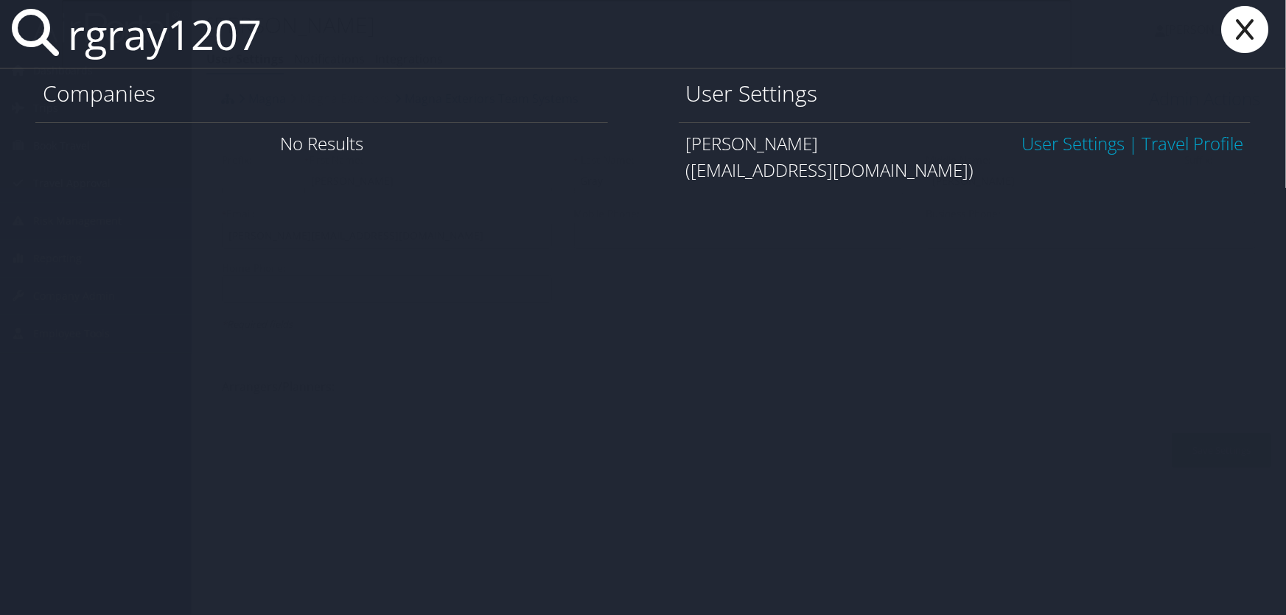
type input "rgray1207"
click at [1050, 142] on link "User Settings" at bounding box center [1073, 143] width 103 height 24
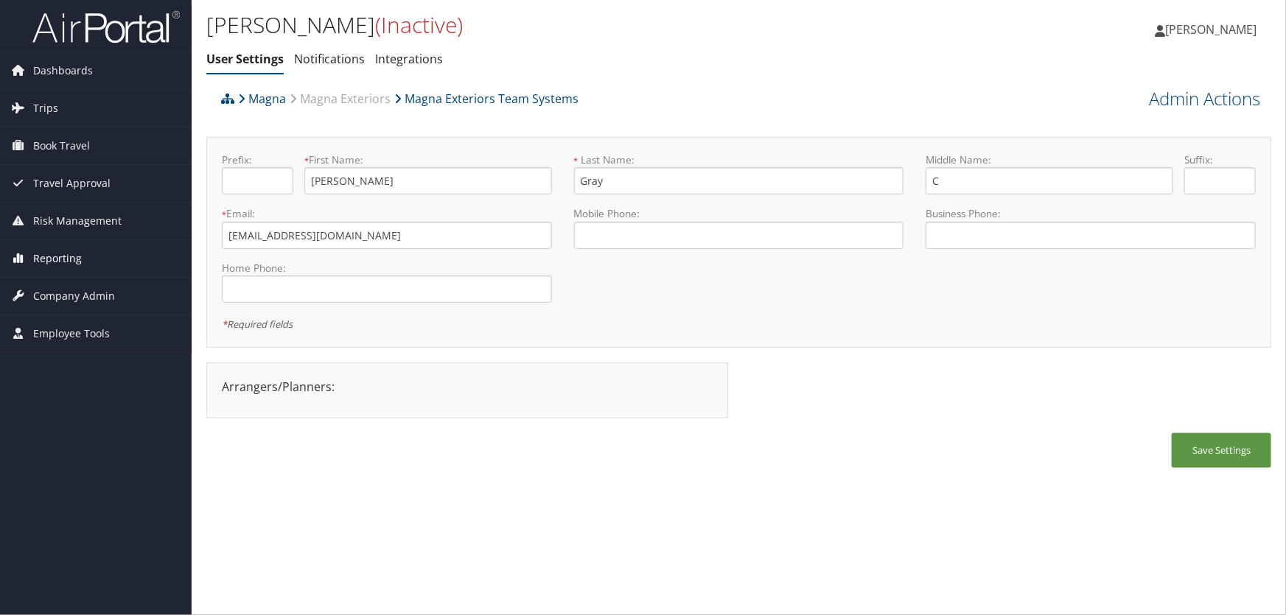
click at [66, 264] on span "Reporting" at bounding box center [57, 258] width 49 height 37
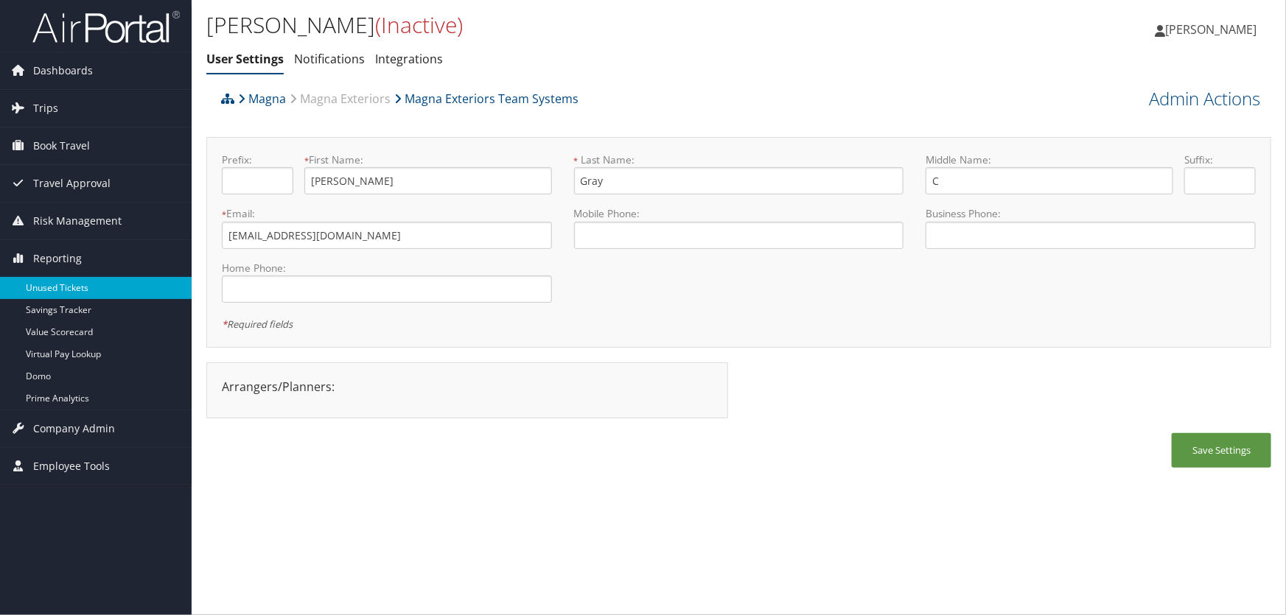
click at [64, 292] on link "Unused Tickets" at bounding box center [96, 288] width 192 height 22
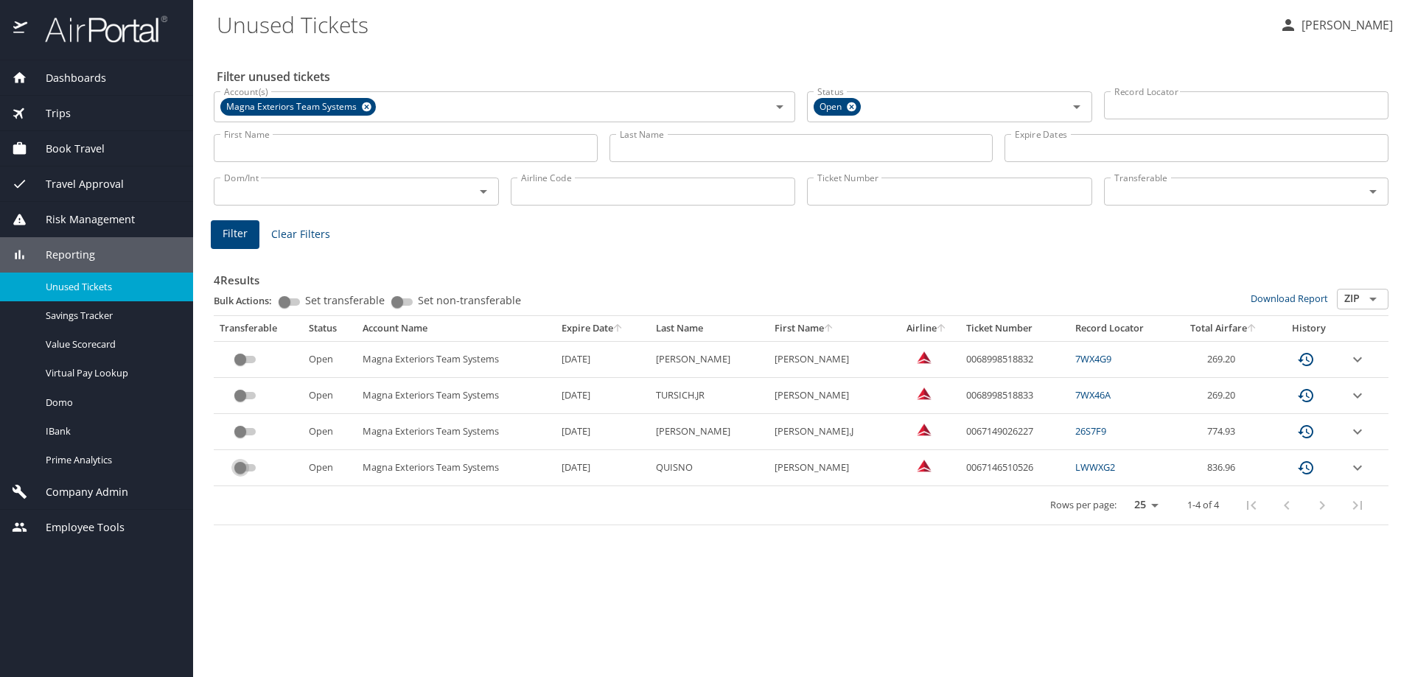
click at [252, 468] on input "custom pagination table" at bounding box center [240, 468] width 53 height 18
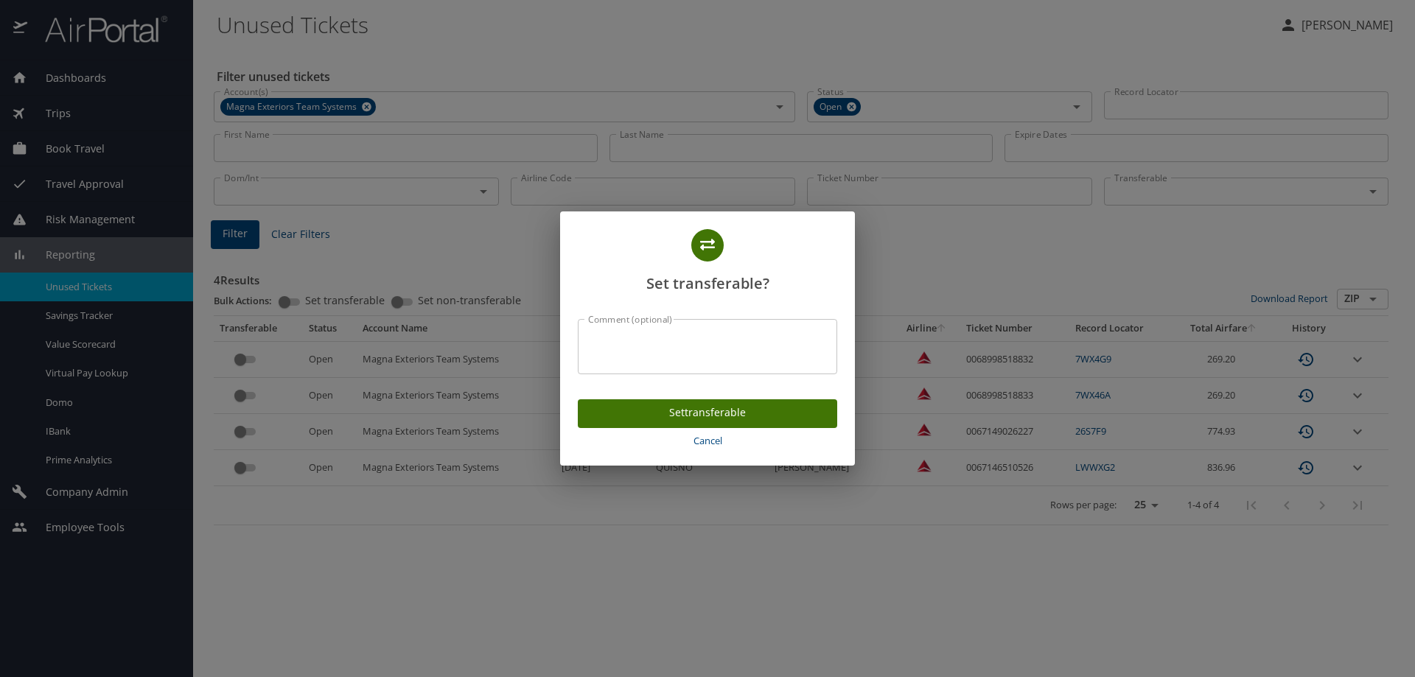
click at [727, 416] on span "Set transferable" at bounding box center [708, 413] width 236 height 18
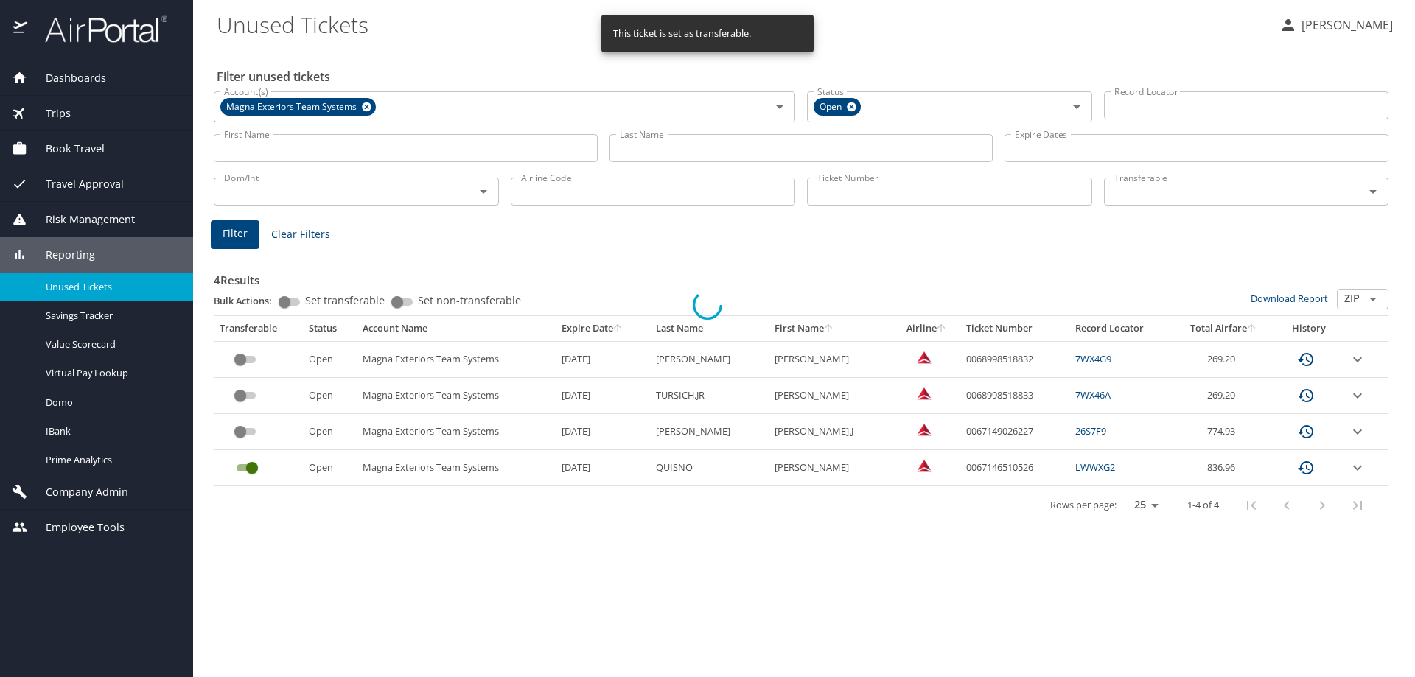
click at [253, 358] on div at bounding box center [707, 304] width 1415 height 745
click at [252, 360] on input "custom pagination table" at bounding box center [240, 360] width 53 height 18
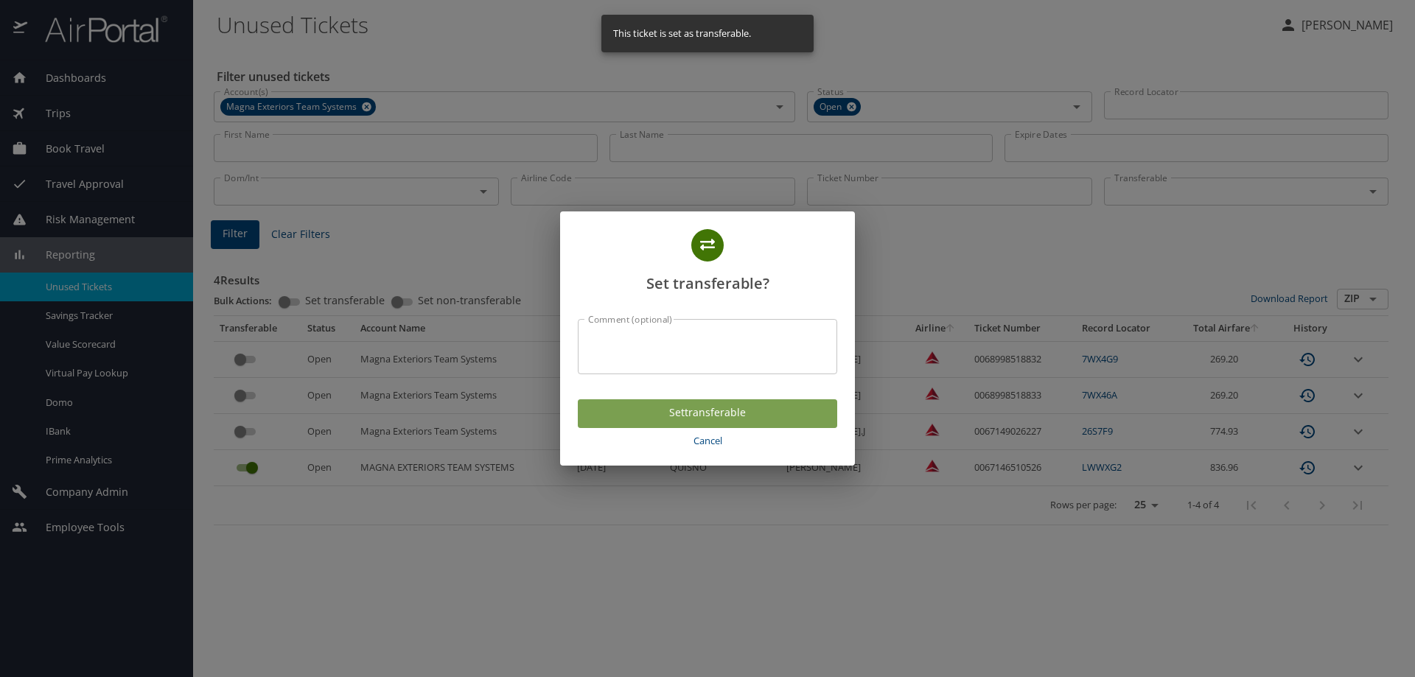
click at [721, 411] on span "Set transferable" at bounding box center [708, 413] width 236 height 18
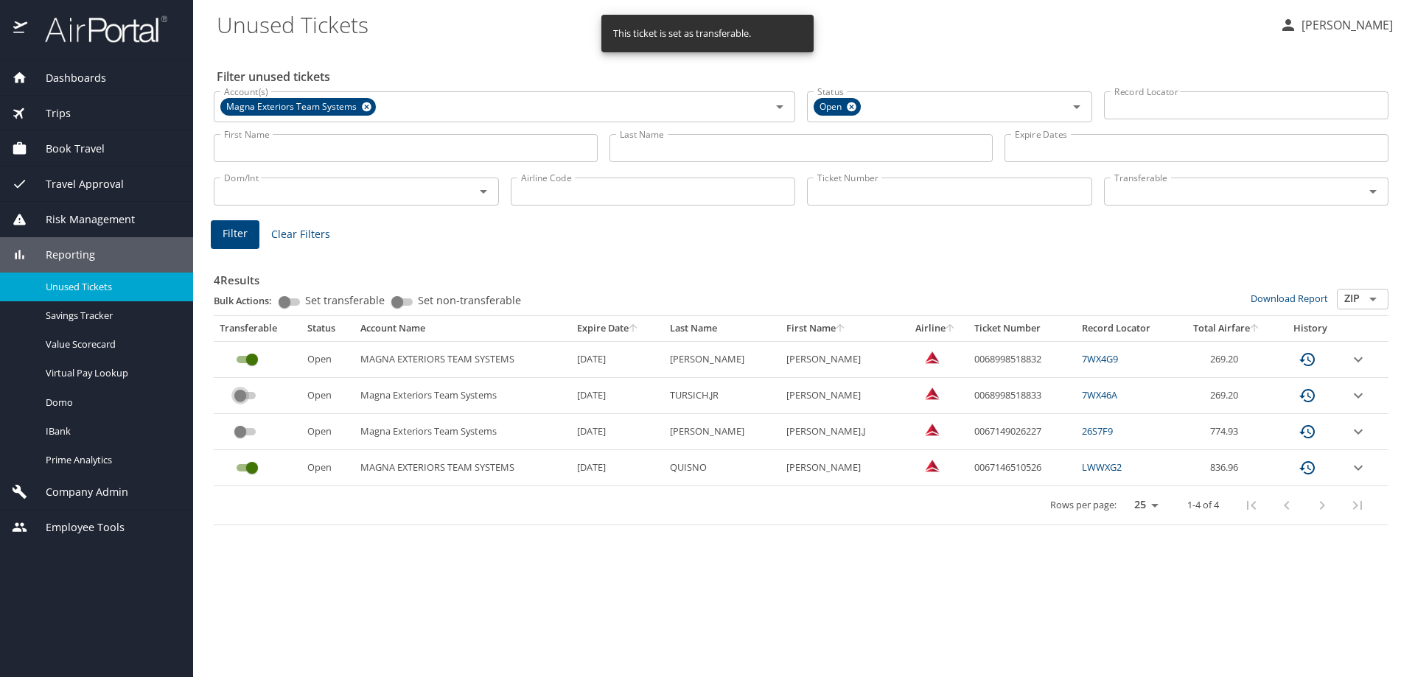
click at [254, 396] on input "custom pagination table" at bounding box center [240, 396] width 53 height 18
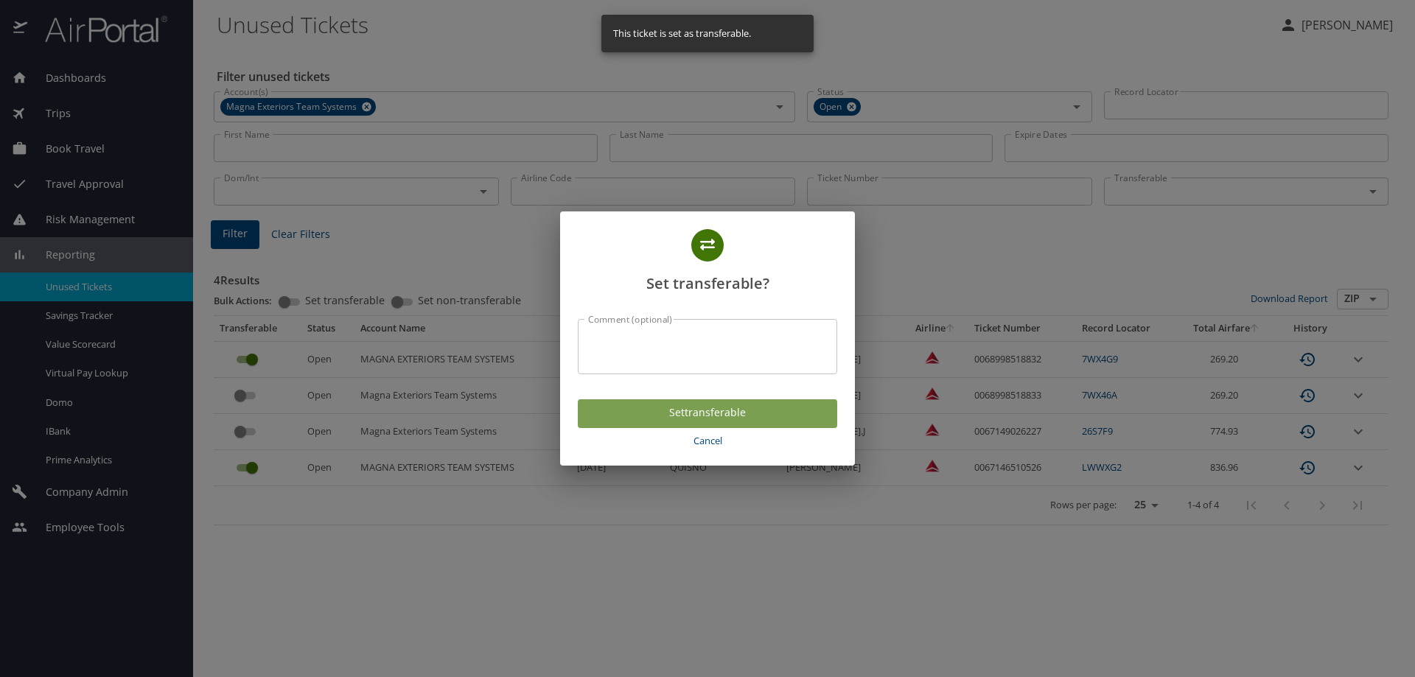
click at [672, 416] on span "Set transferable" at bounding box center [708, 413] width 236 height 18
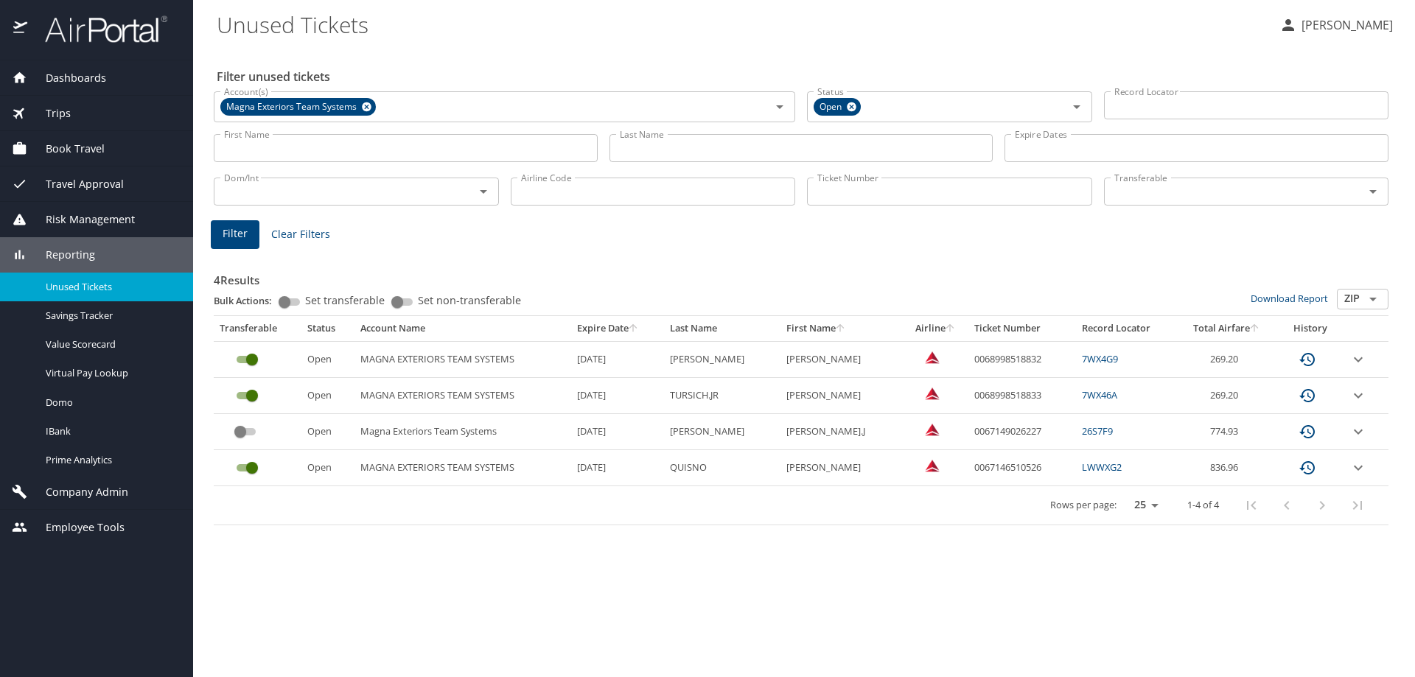
click at [66, 80] on span "Dashboards" at bounding box center [66, 78] width 79 height 16
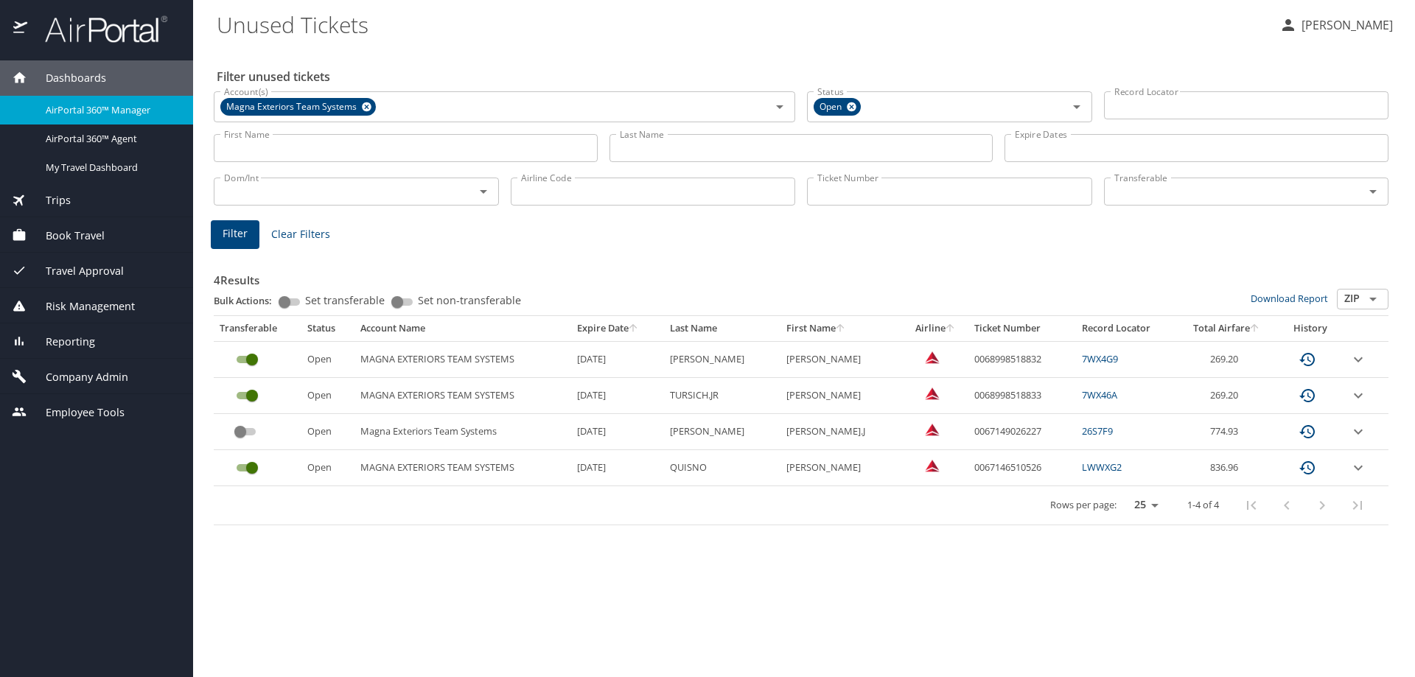
click at [71, 110] on span "AirPortal 360™ Manager" at bounding box center [111, 110] width 130 height 14
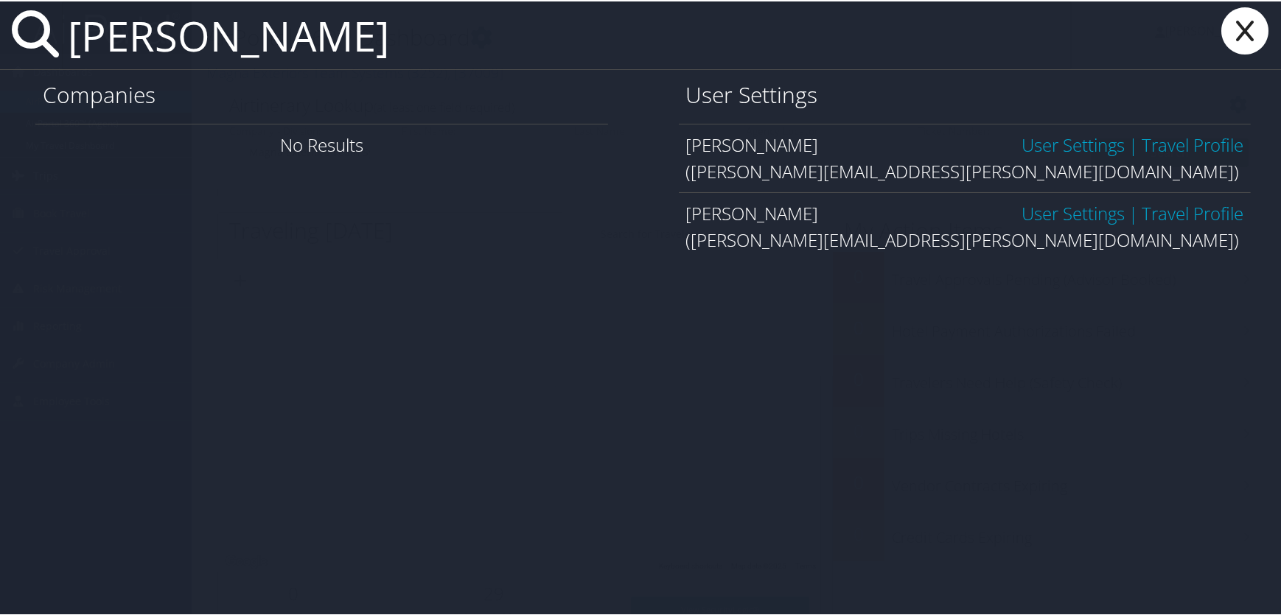
type input "[PERSON_NAME]"
click at [1036, 144] on link "User Settings" at bounding box center [1073, 143] width 103 height 24
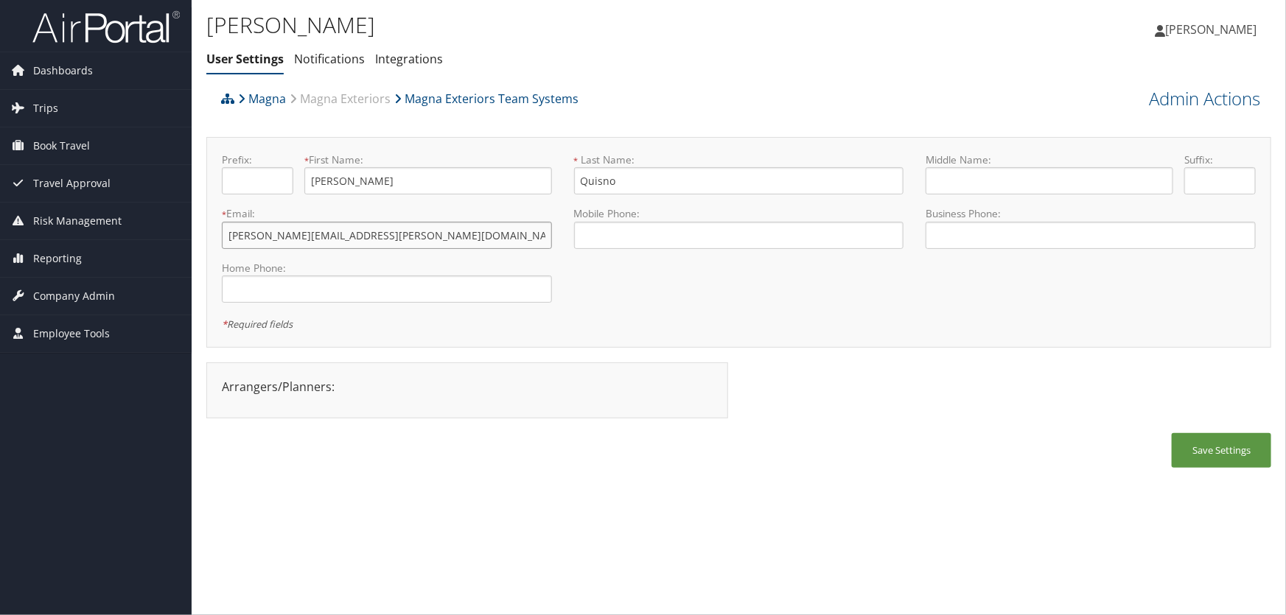
click at [282, 230] on input "[PERSON_NAME][EMAIL_ADDRESS][PERSON_NAME][DOMAIN_NAME]" at bounding box center [387, 235] width 330 height 27
click at [1214, 451] on button "Save Settings" at bounding box center [1222, 450] width 100 height 35
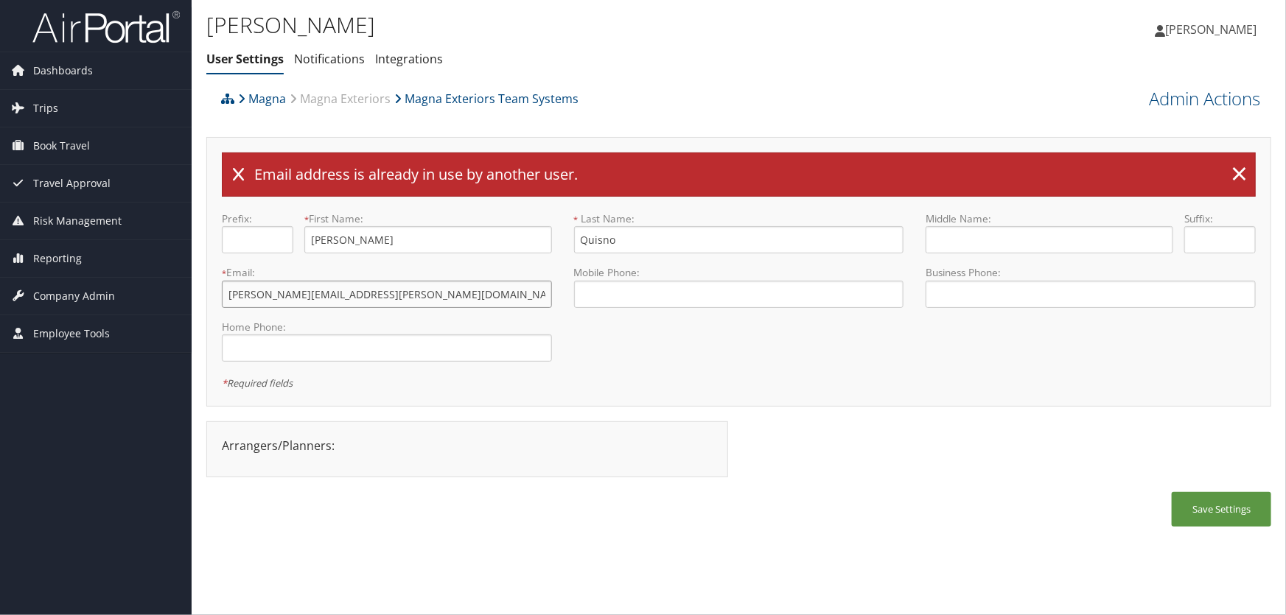
click at [316, 293] on input "[PERSON_NAME][EMAIL_ADDRESS][PERSON_NAME][DOMAIN_NAME]" at bounding box center [387, 294] width 330 height 27
type input "[PERSON_NAME][EMAIL_ADDRESS][PERSON_NAME][DOMAIN_NAME]"
click at [1216, 506] on button "Save Settings" at bounding box center [1222, 509] width 100 height 35
click at [1186, 97] on link "Admin Actions" at bounding box center [1204, 98] width 111 height 25
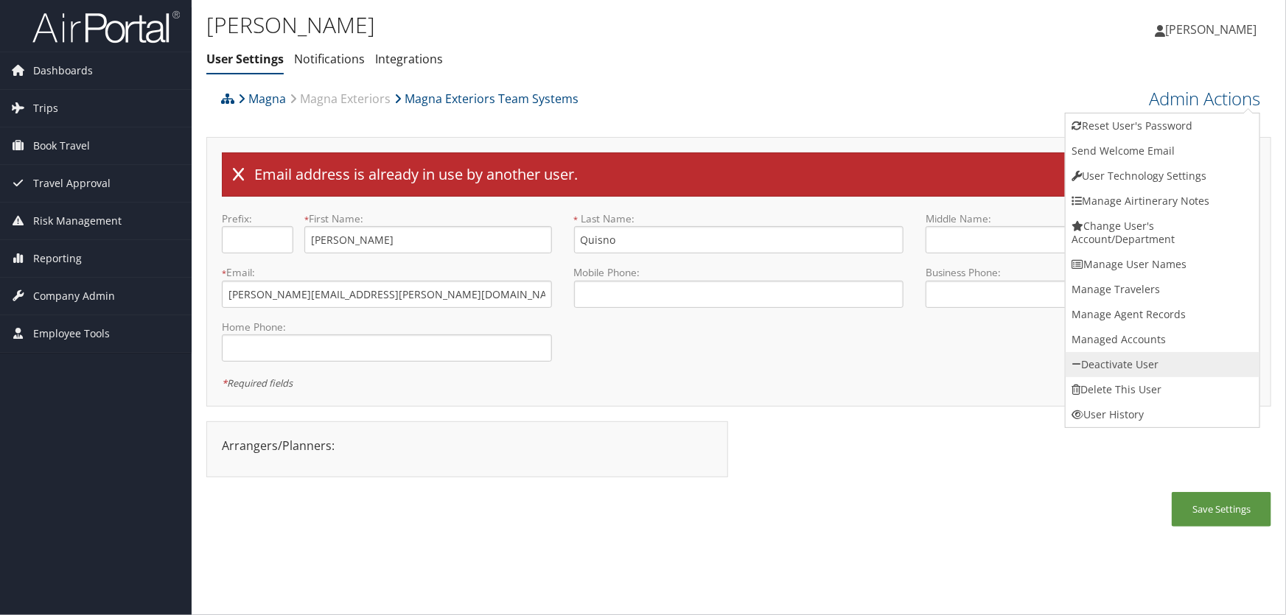
click at [1099, 369] on link "Deactivate User" at bounding box center [1163, 364] width 194 height 25
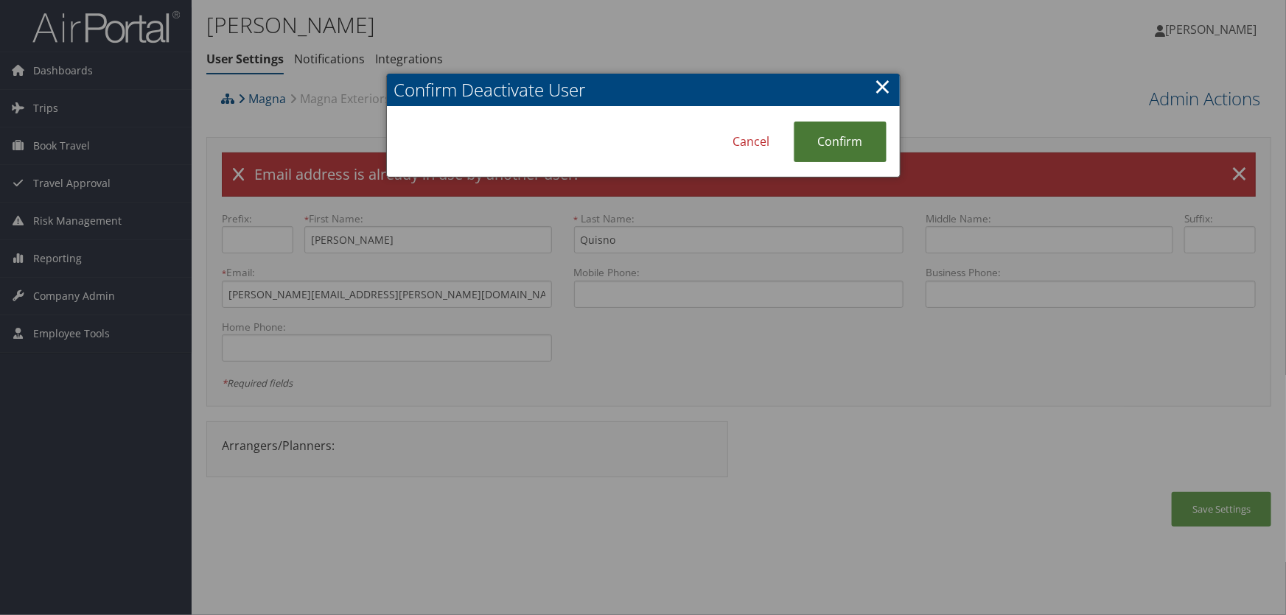
click at [862, 154] on link "Confirm" at bounding box center [840, 142] width 93 height 41
